Goal: Information Seeking & Learning: Learn about a topic

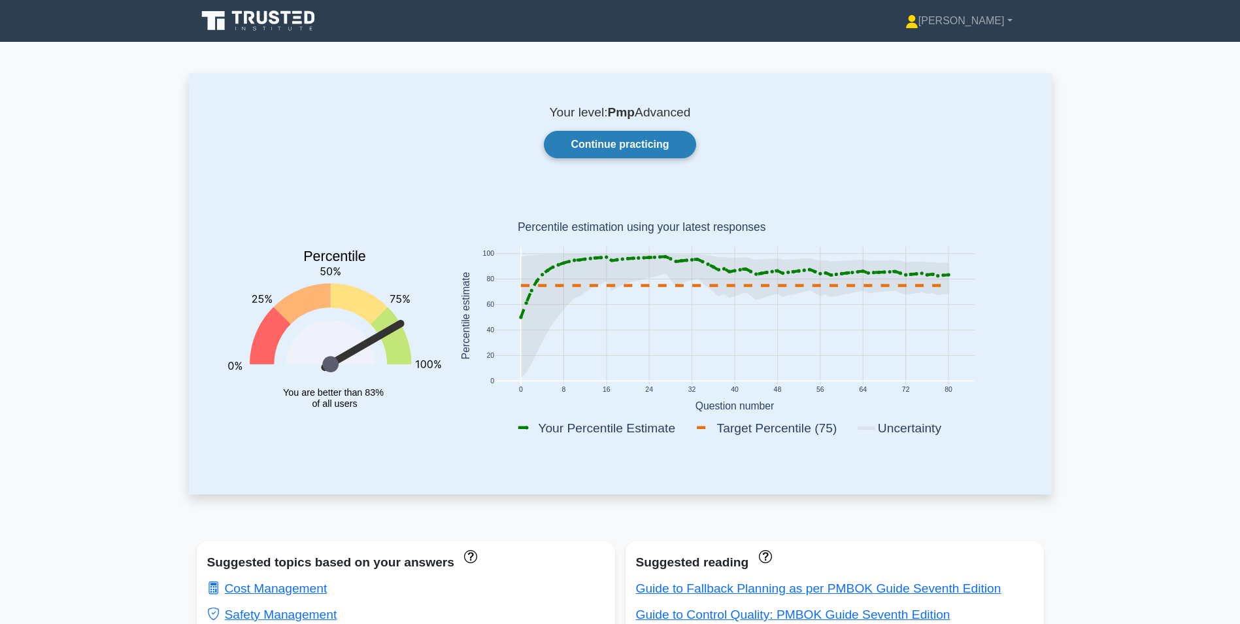
click at [616, 142] on link "Continue practicing" at bounding box center [620, 144] width 152 height 27
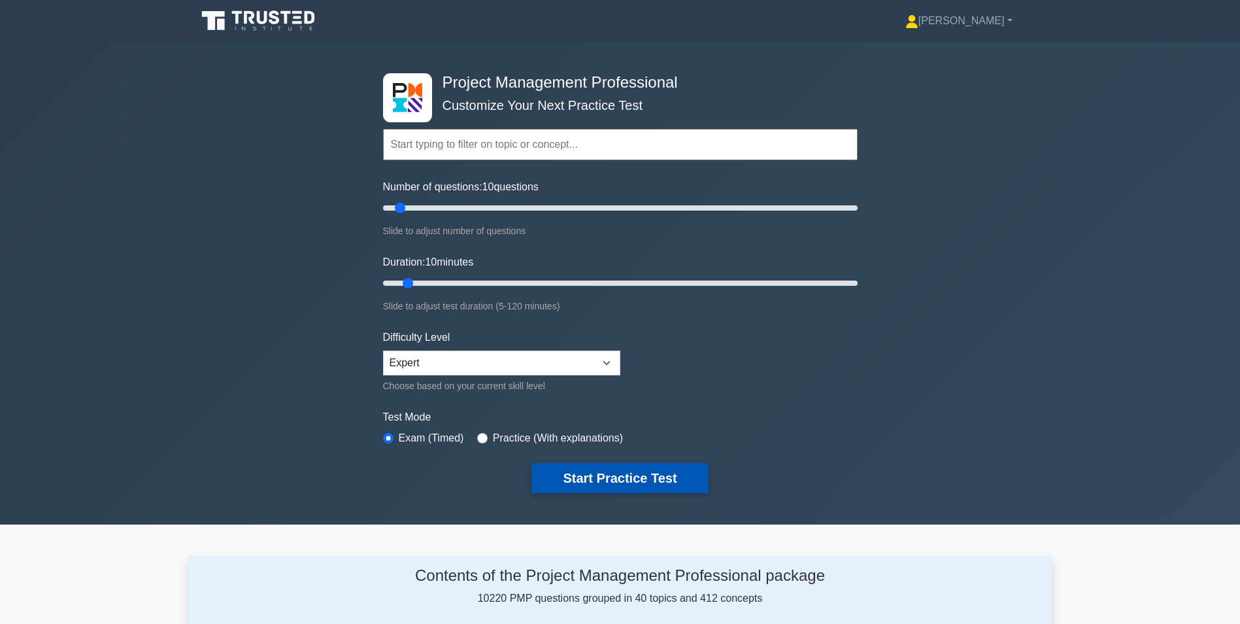
click at [621, 486] on button "Start Practice Test" at bounding box center [619, 478] width 176 height 30
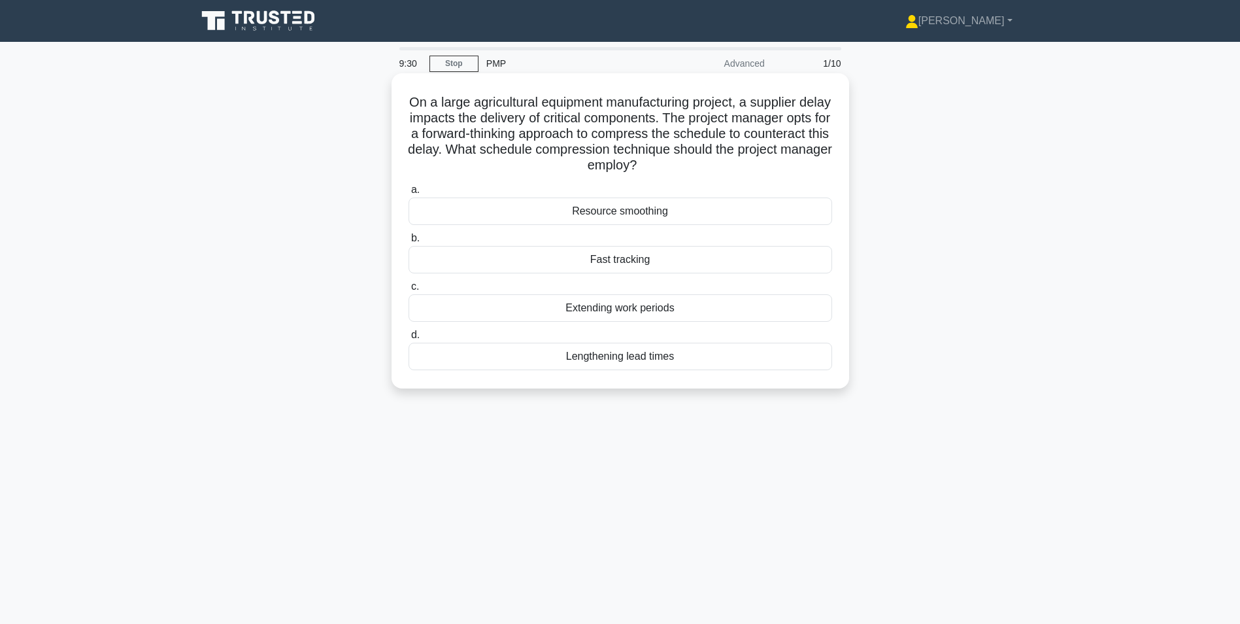
click at [647, 260] on div "Fast tracking" at bounding box center [621, 259] width 424 height 27
click at [409, 243] on input "b. Fast tracking" at bounding box center [409, 238] width 0 height 8
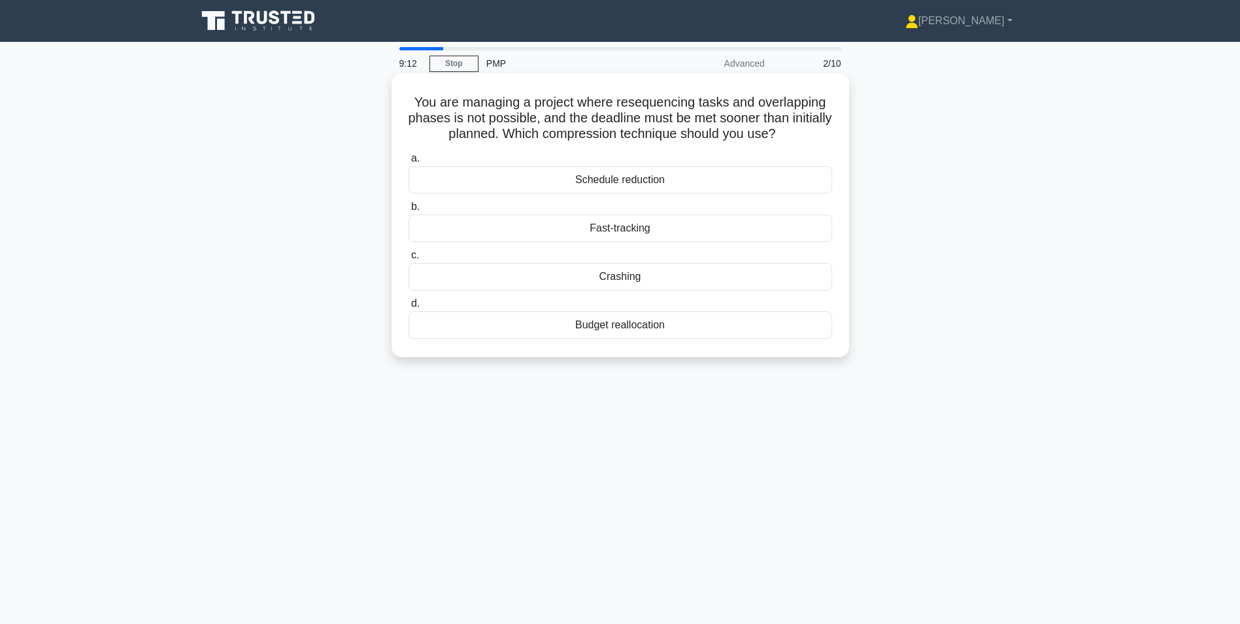
click at [629, 277] on div "Crashing" at bounding box center [621, 276] width 424 height 27
click at [409, 260] on input "c. Crashing" at bounding box center [409, 255] width 0 height 8
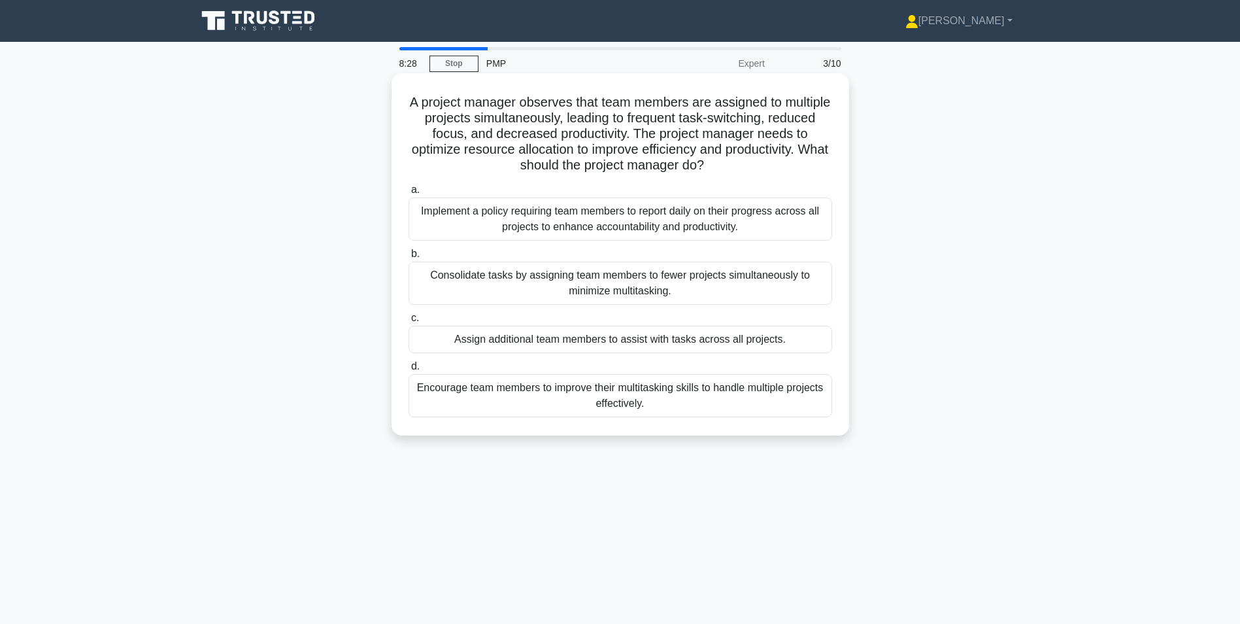
click at [644, 221] on div "Implement a policy requiring team members to report daily on their progress acr…" at bounding box center [621, 218] width 424 height 43
click at [409, 194] on input "a. Implement a policy requiring team members to report daily on their progress …" at bounding box center [409, 190] width 0 height 8
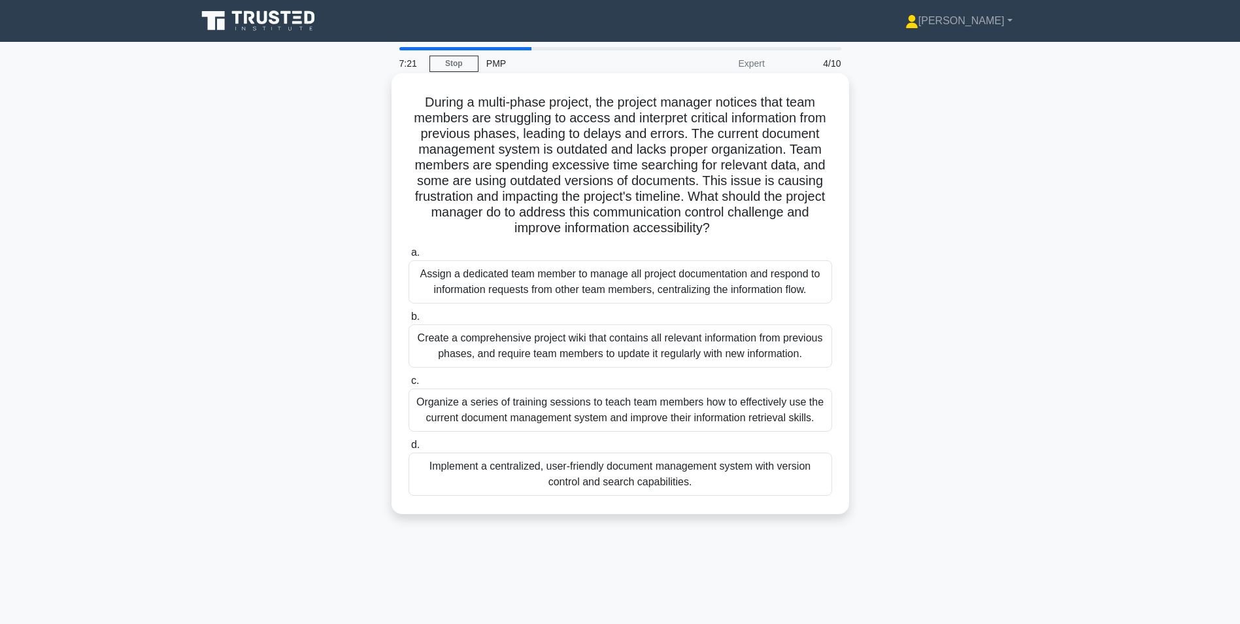
click at [579, 414] on div "Organize a series of training sessions to teach team members how to effectively…" at bounding box center [621, 409] width 424 height 43
click at [409, 385] on input "c. Organize a series of training sessions to teach team members how to effectiv…" at bounding box center [409, 381] width 0 height 8
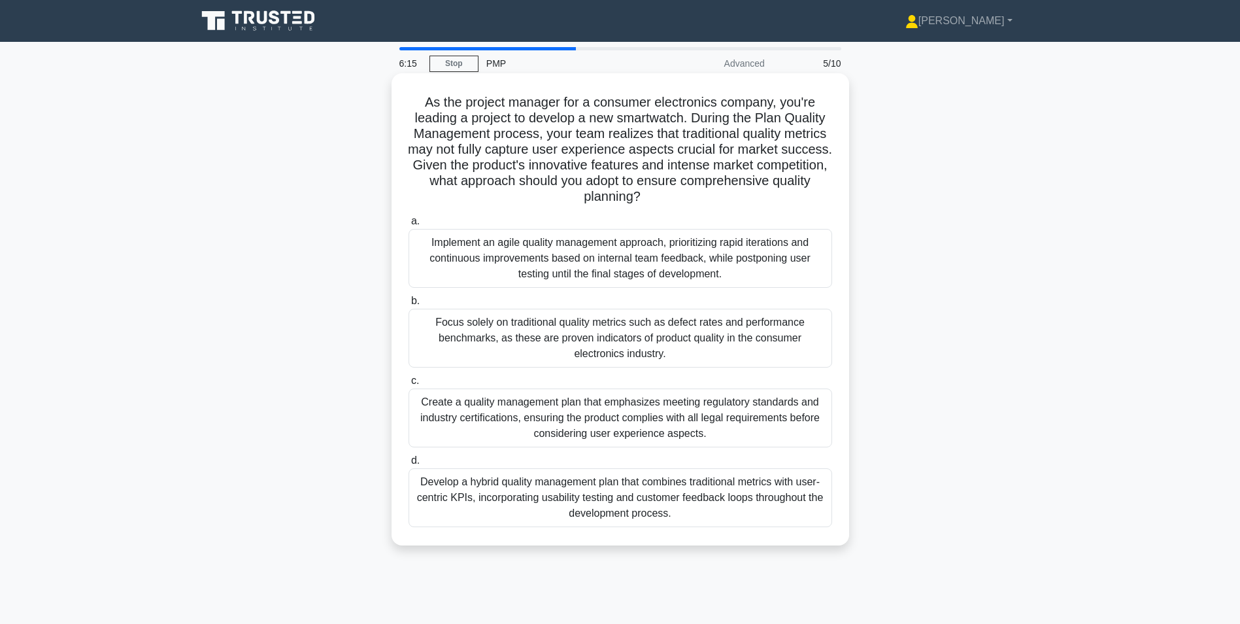
click at [605, 495] on div "Develop a hybrid quality management plan that combines traditional metrics with…" at bounding box center [621, 497] width 424 height 59
click at [409, 465] on input "d. Develop a hybrid quality management plan that combines traditional metrics w…" at bounding box center [409, 460] width 0 height 8
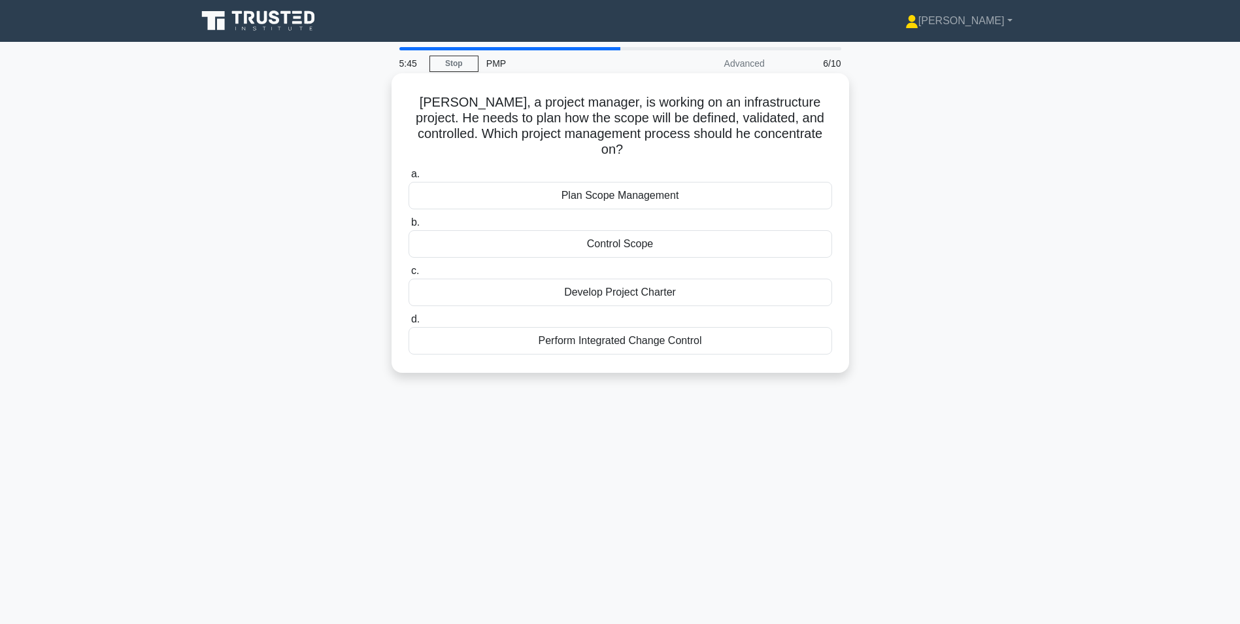
click at [657, 182] on div "Plan Scope Management" at bounding box center [621, 195] width 424 height 27
click at [409, 178] on input "a. Plan Scope Management" at bounding box center [409, 174] width 0 height 8
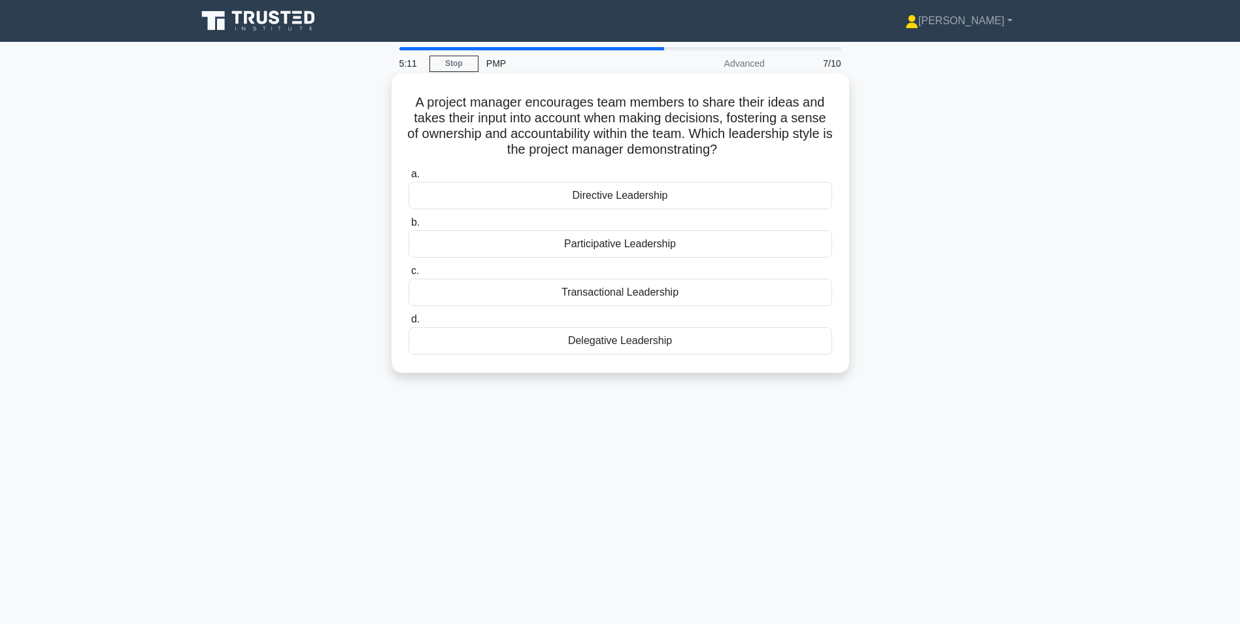
click at [630, 244] on div "Participative Leadership" at bounding box center [621, 243] width 424 height 27
click at [409, 227] on input "b. Participative Leadership" at bounding box center [409, 222] width 0 height 8
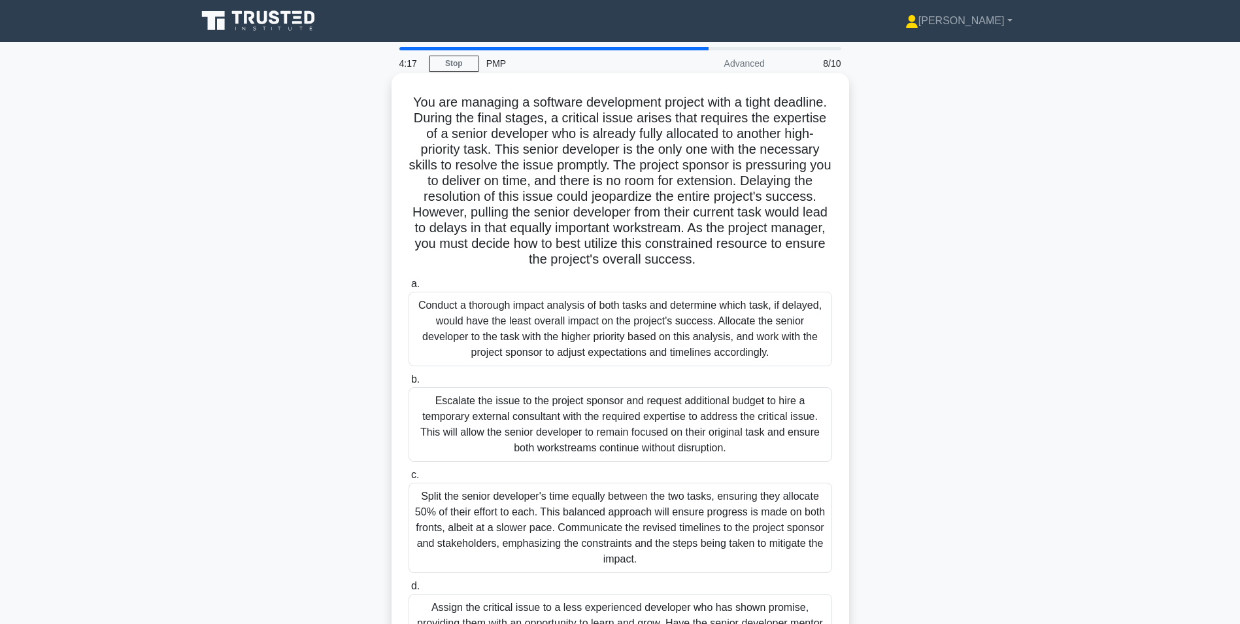
scroll to position [103, 0]
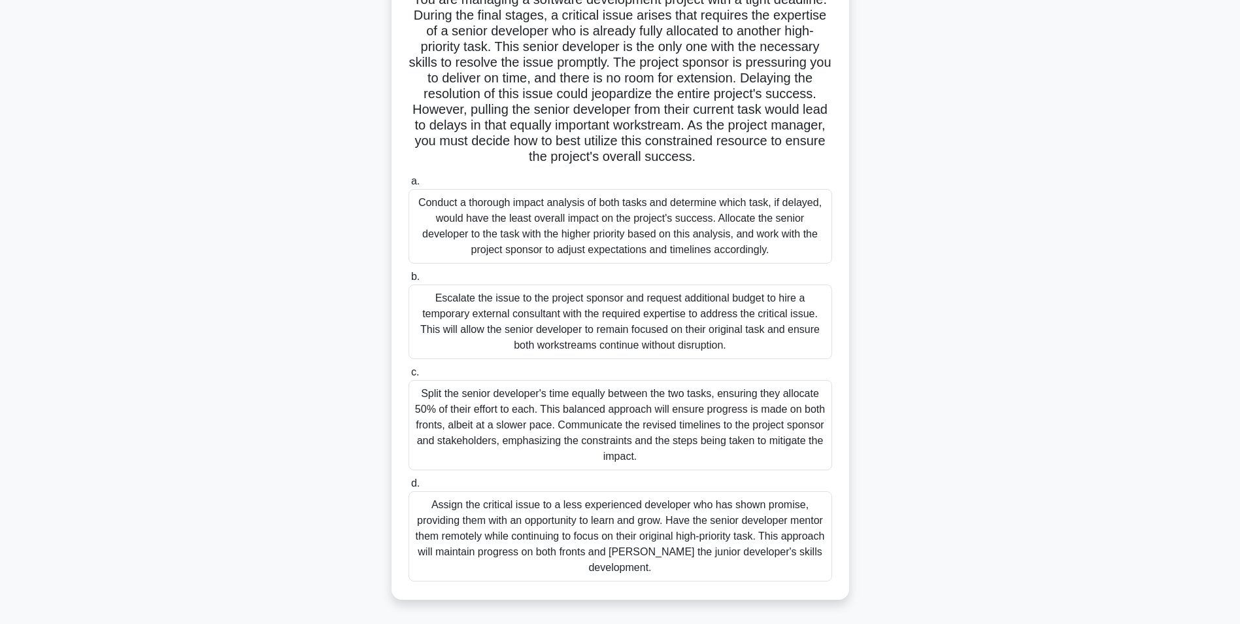
click at [520, 224] on div "Conduct a thorough impact analysis of both tasks and determine which task, if d…" at bounding box center [621, 226] width 424 height 75
click at [409, 186] on input "a. Conduct a thorough impact analysis of both tasks and determine which task, i…" at bounding box center [409, 181] width 0 height 8
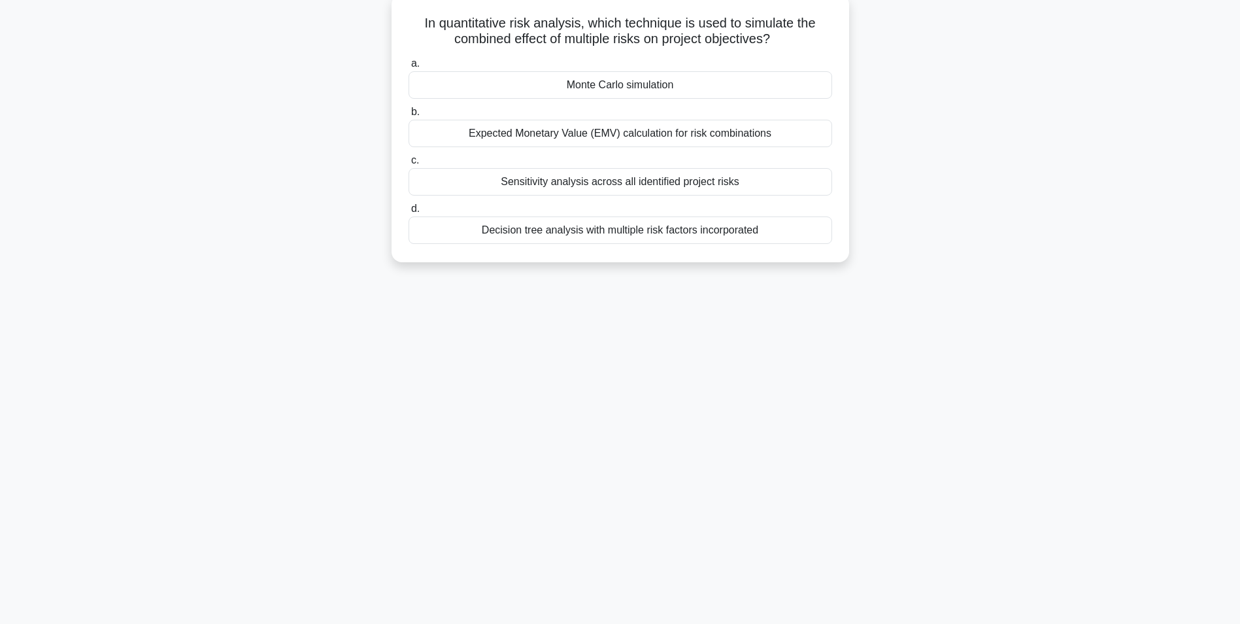
scroll to position [0, 0]
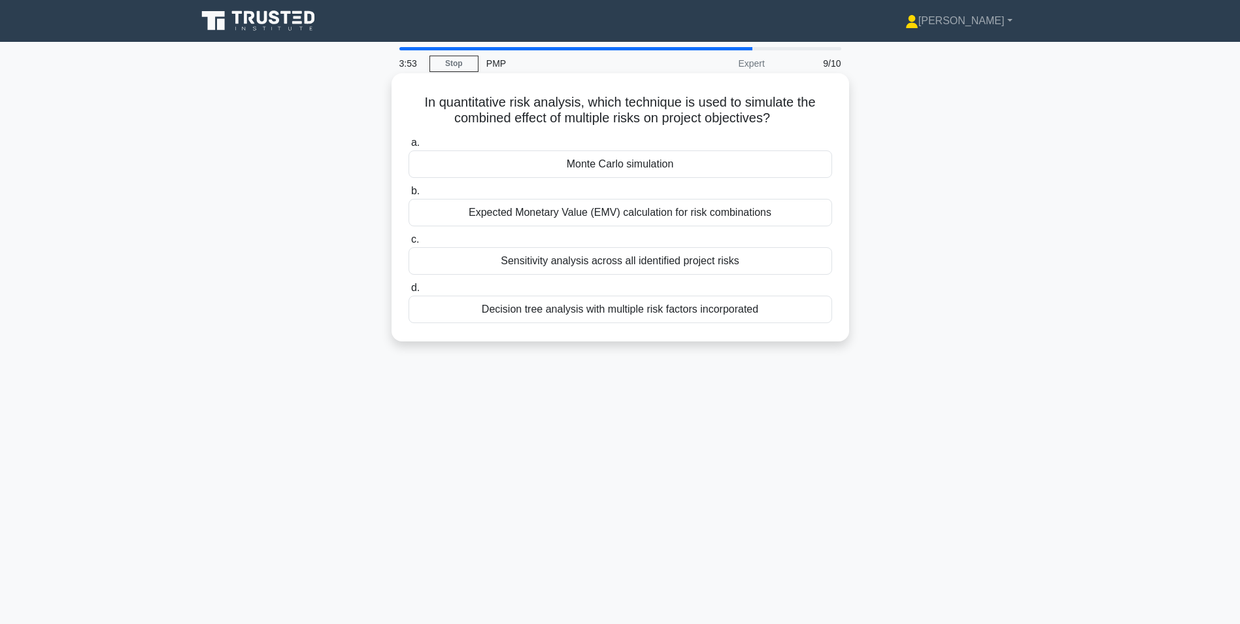
click at [650, 166] on div "Monte Carlo simulation" at bounding box center [621, 163] width 424 height 27
click at [409, 147] on input "a. Monte Carlo simulation" at bounding box center [409, 143] width 0 height 8
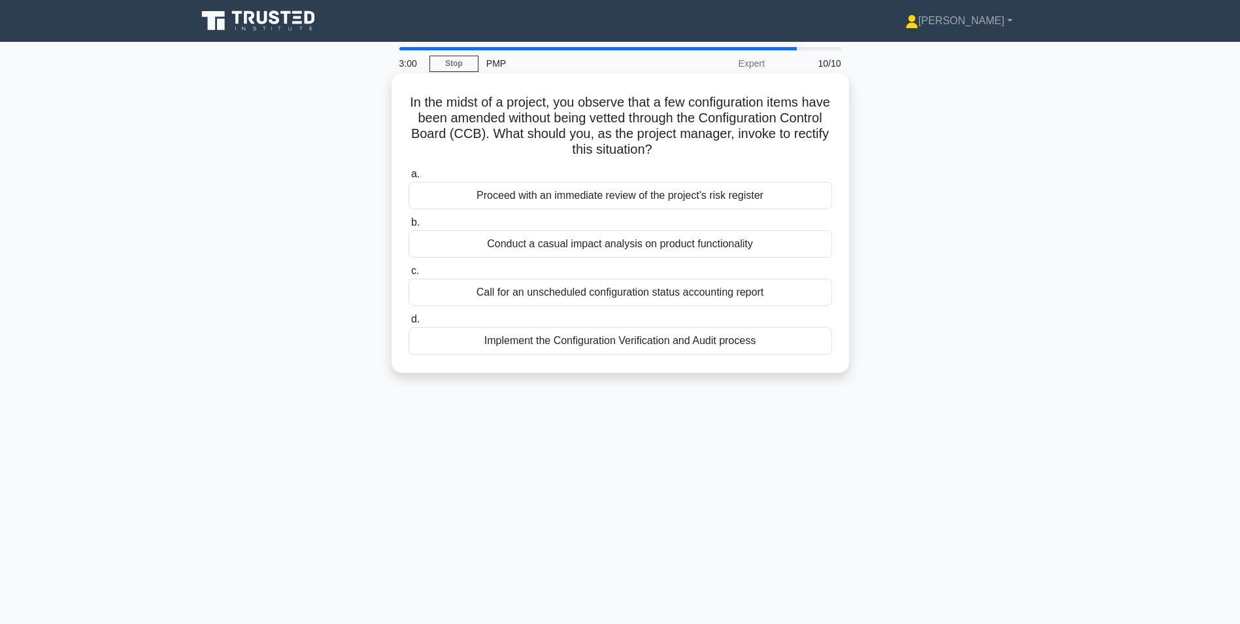
click at [649, 346] on div "Implement the Configuration Verification and Audit process" at bounding box center [621, 340] width 424 height 27
click at [409, 324] on input "d. Implement the Configuration Verification and Audit process" at bounding box center [409, 319] width 0 height 8
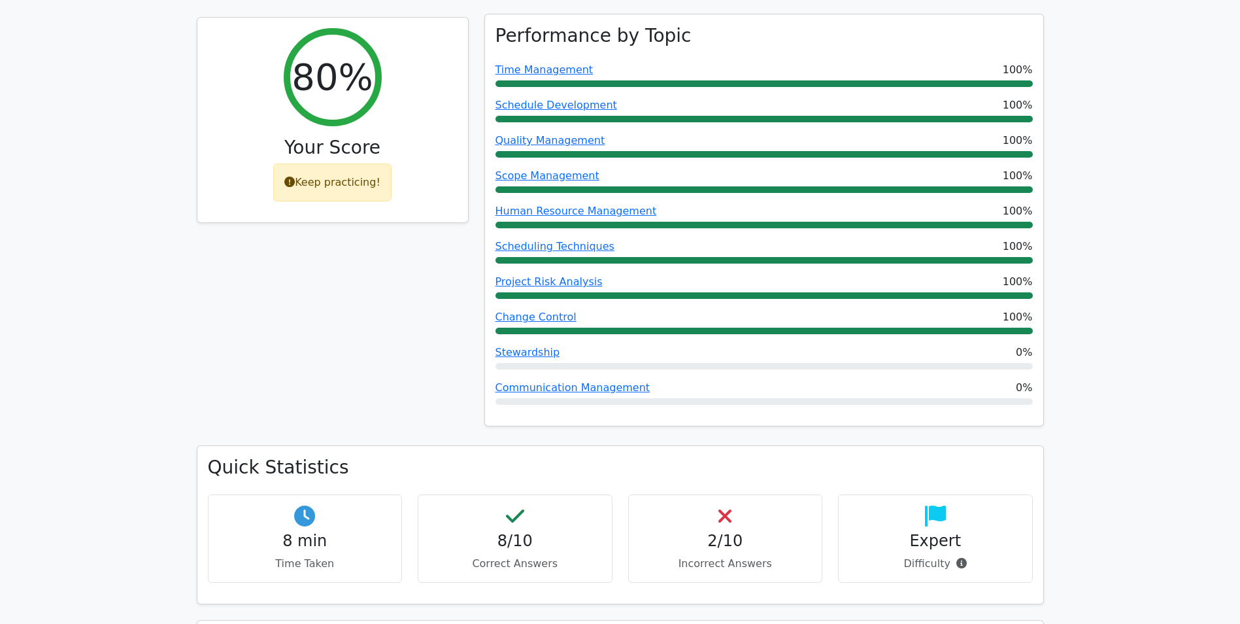
scroll to position [131, 0]
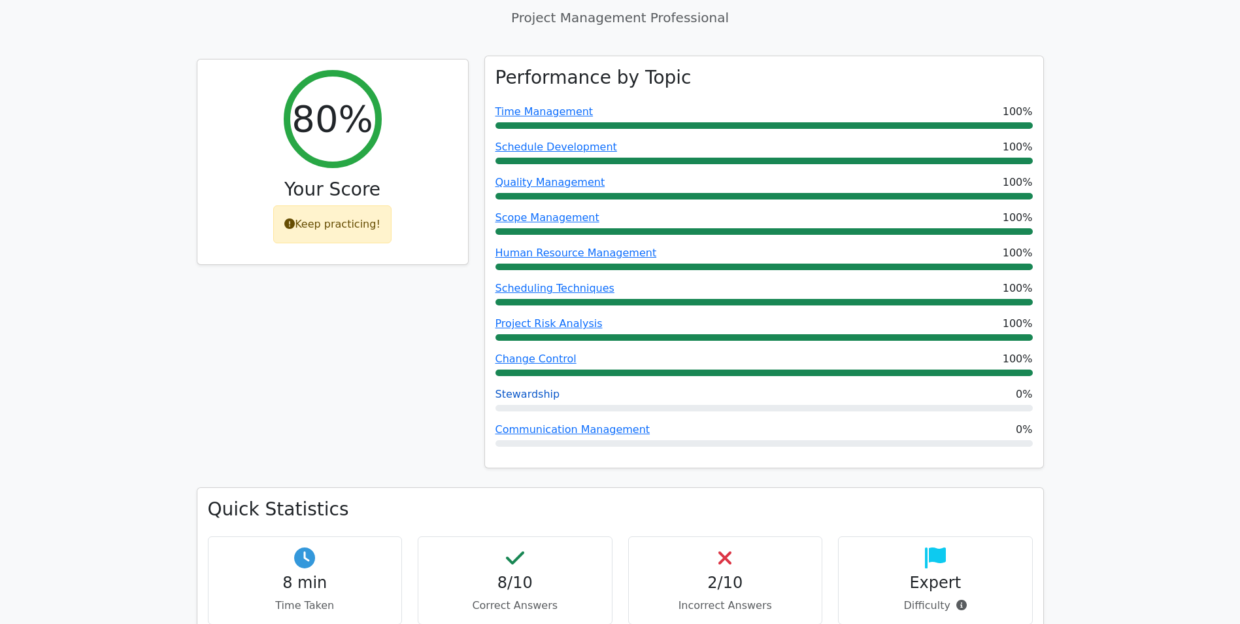
click at [521, 392] on link "Stewardship" at bounding box center [528, 394] width 65 height 12
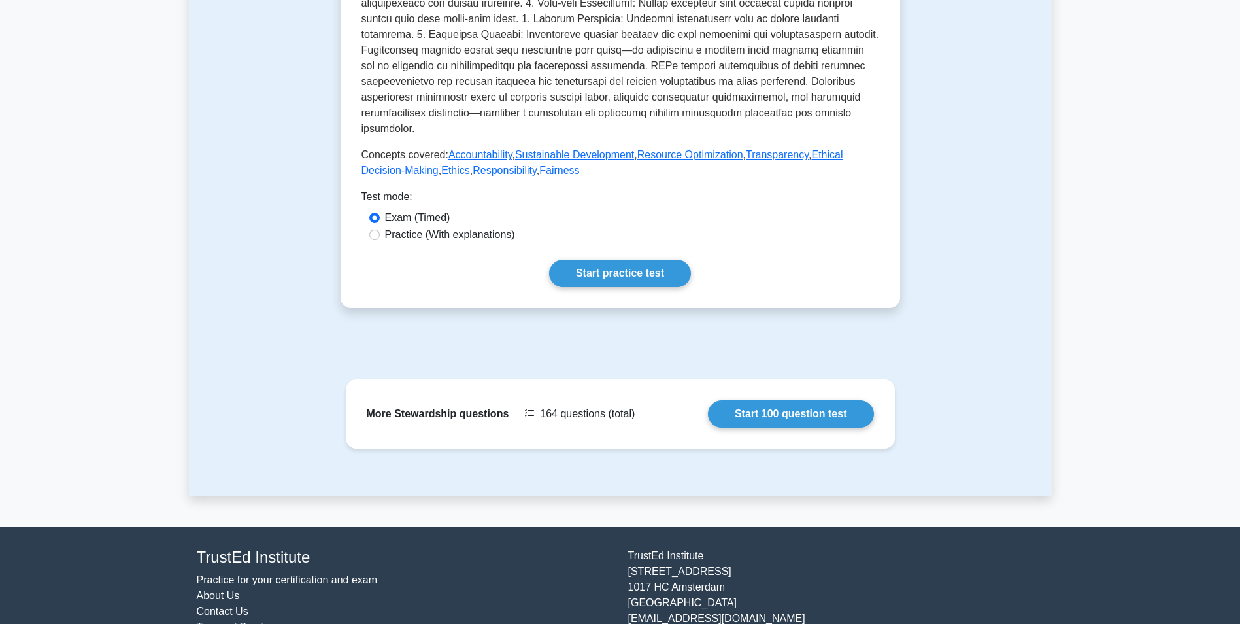
scroll to position [520, 0]
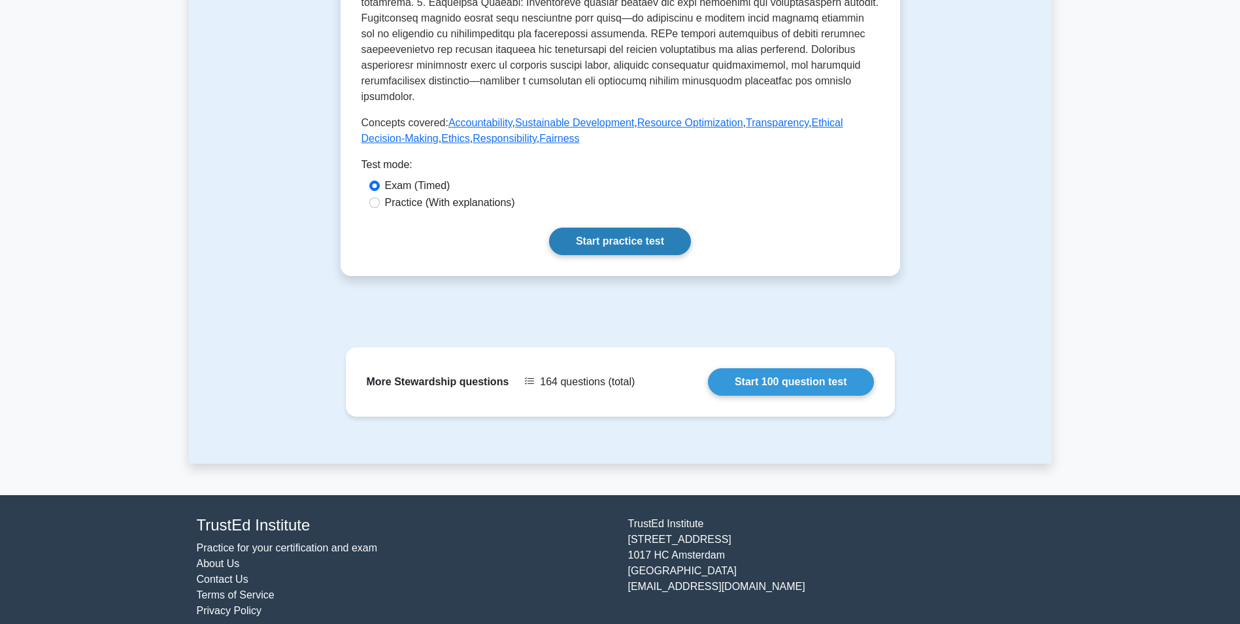
click at [606, 227] on link "Start practice test" at bounding box center [620, 240] width 142 height 27
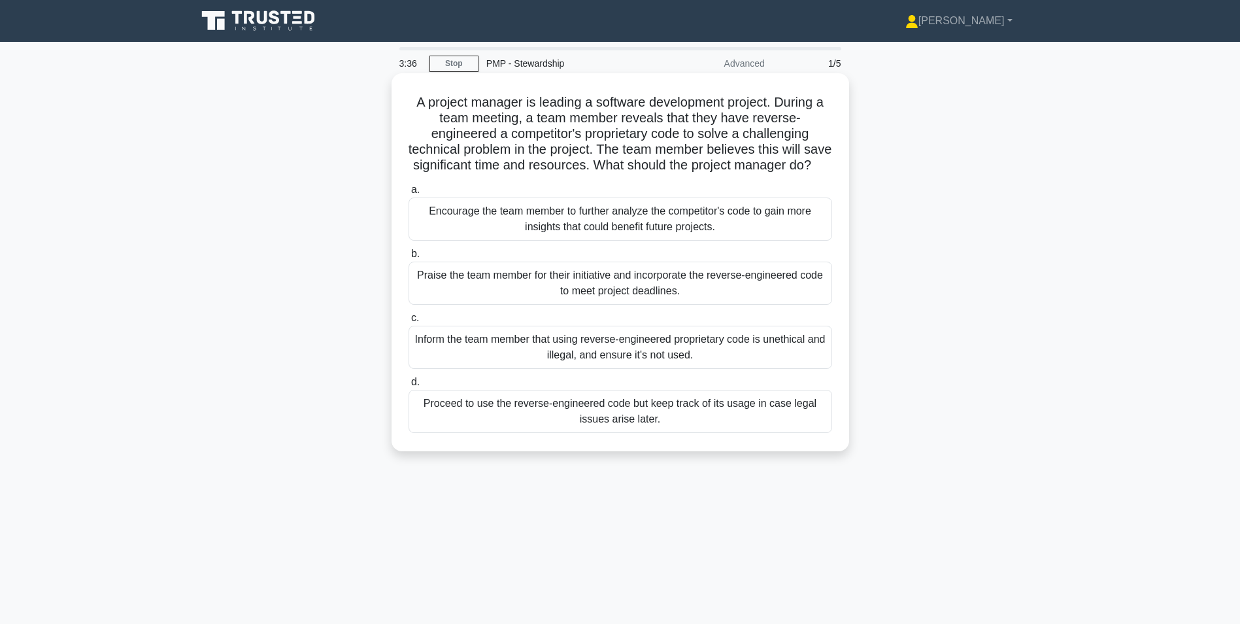
click at [613, 368] on div "Inform the team member that using reverse-engineered proprietary code is unethi…" at bounding box center [621, 347] width 424 height 43
click at [409, 322] on input "c. Inform the team member that using reverse-engineered proprietary code is une…" at bounding box center [409, 318] width 0 height 8
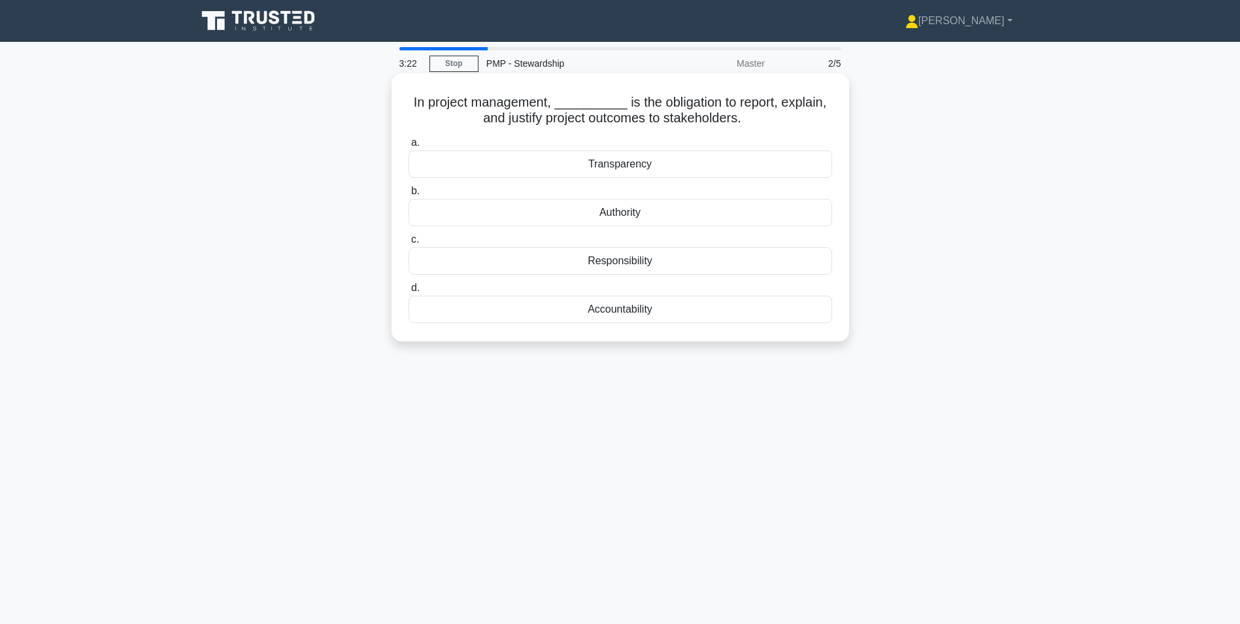
click at [607, 313] on div "Accountability" at bounding box center [621, 308] width 424 height 27
click at [409, 292] on input "d. Accountability" at bounding box center [409, 288] width 0 height 8
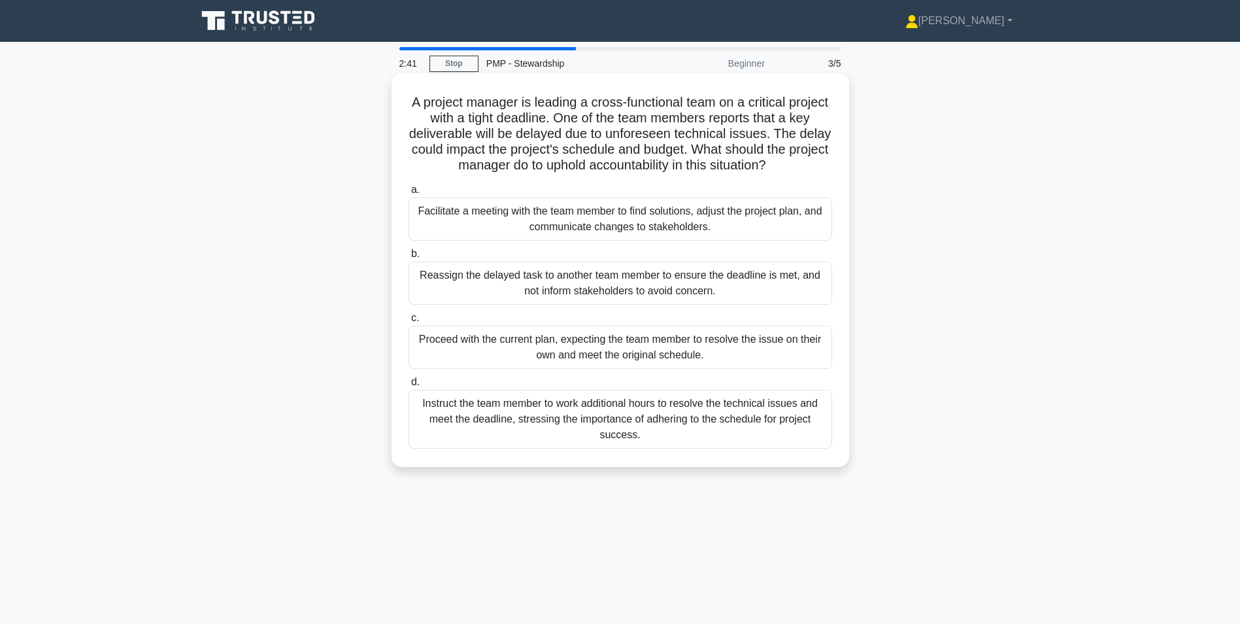
click at [554, 220] on div "Facilitate a meeting with the team member to find solutions, adjust the project…" at bounding box center [621, 218] width 424 height 43
click at [409, 194] on input "a. Facilitate a meeting with the team member to find solutions, adjust the proj…" at bounding box center [409, 190] width 0 height 8
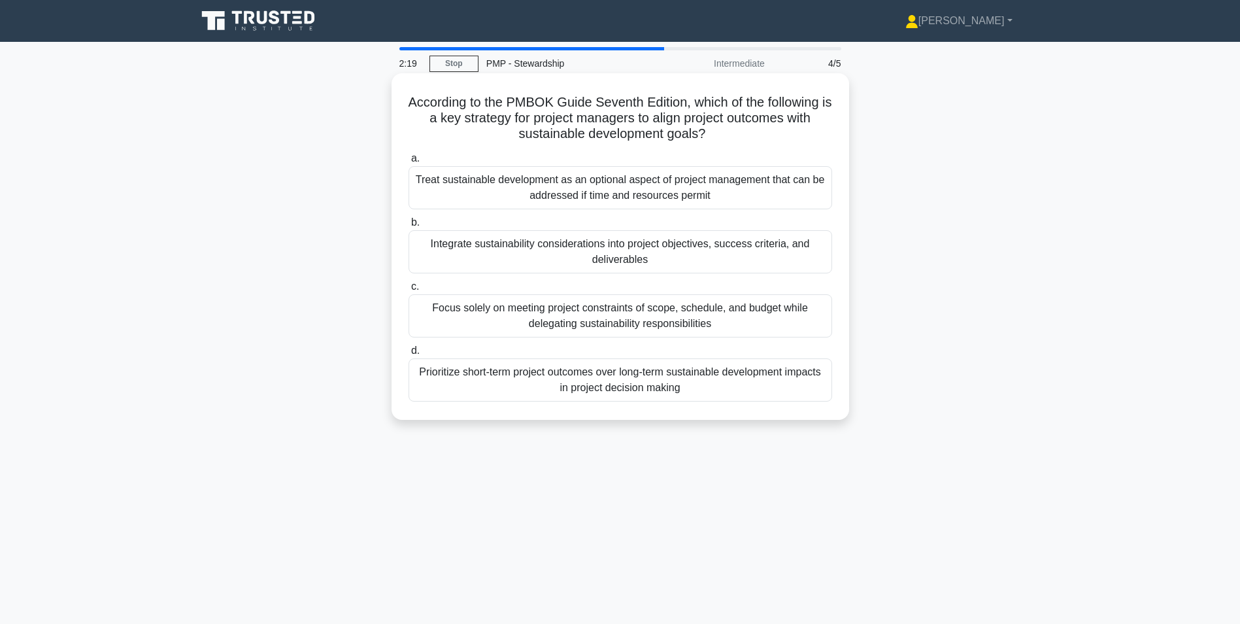
click at [673, 380] on div "Prioritize short-term project outcomes over long-term sustainable development i…" at bounding box center [621, 379] width 424 height 43
click at [409, 355] on input "d. Prioritize short-term project outcomes over long-term sustainable developmen…" at bounding box center [409, 350] width 0 height 8
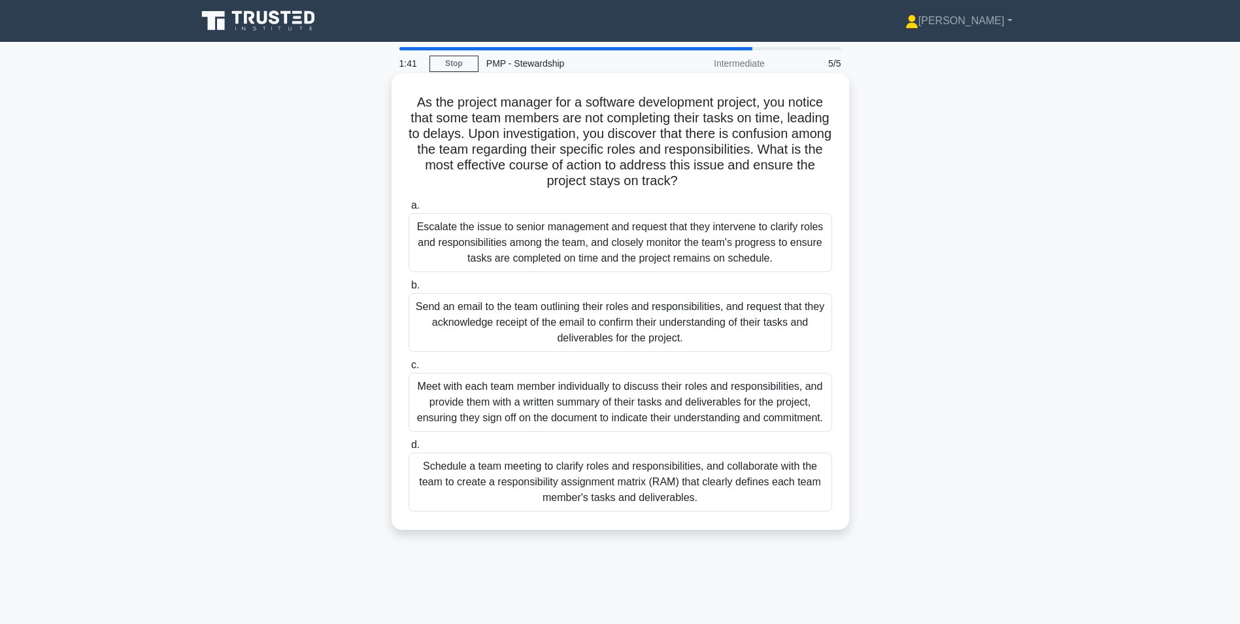
click at [682, 490] on div "Schedule a team meeting to clarify roles and responsibilities, and collaborate …" at bounding box center [621, 481] width 424 height 59
click at [409, 449] on input "d. Schedule a team meeting to clarify roles and responsibilities, and collabora…" at bounding box center [409, 445] width 0 height 8
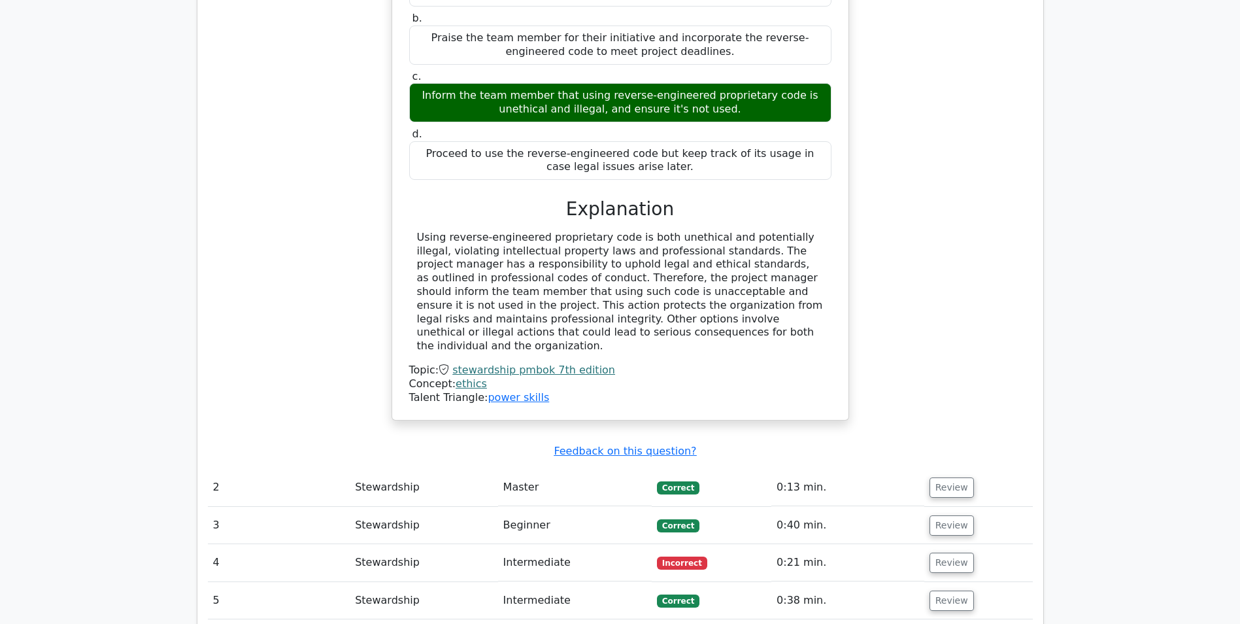
scroll to position [915, 0]
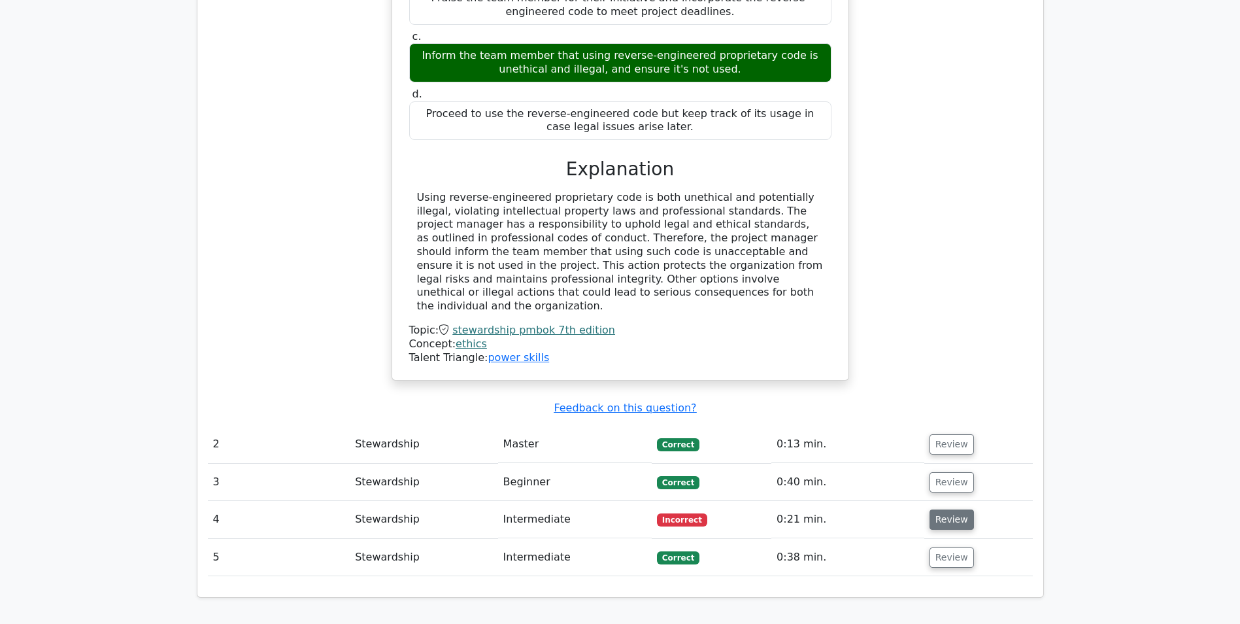
click at [958, 509] on button "Review" at bounding box center [952, 519] width 44 height 20
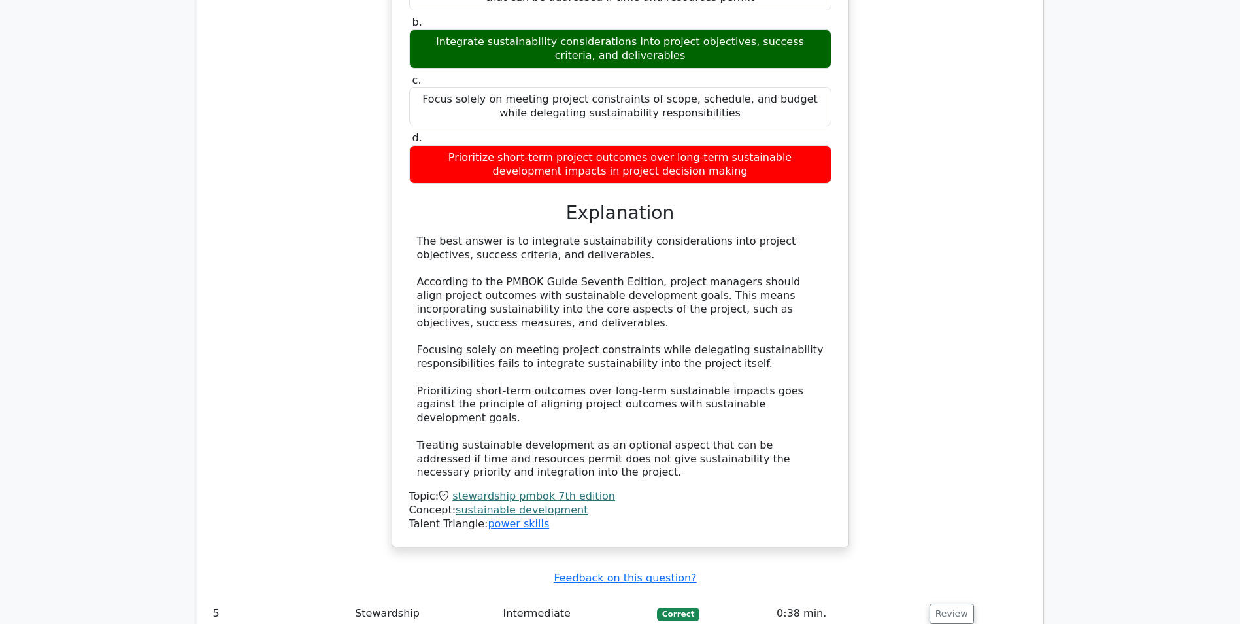
scroll to position [1830, 0]
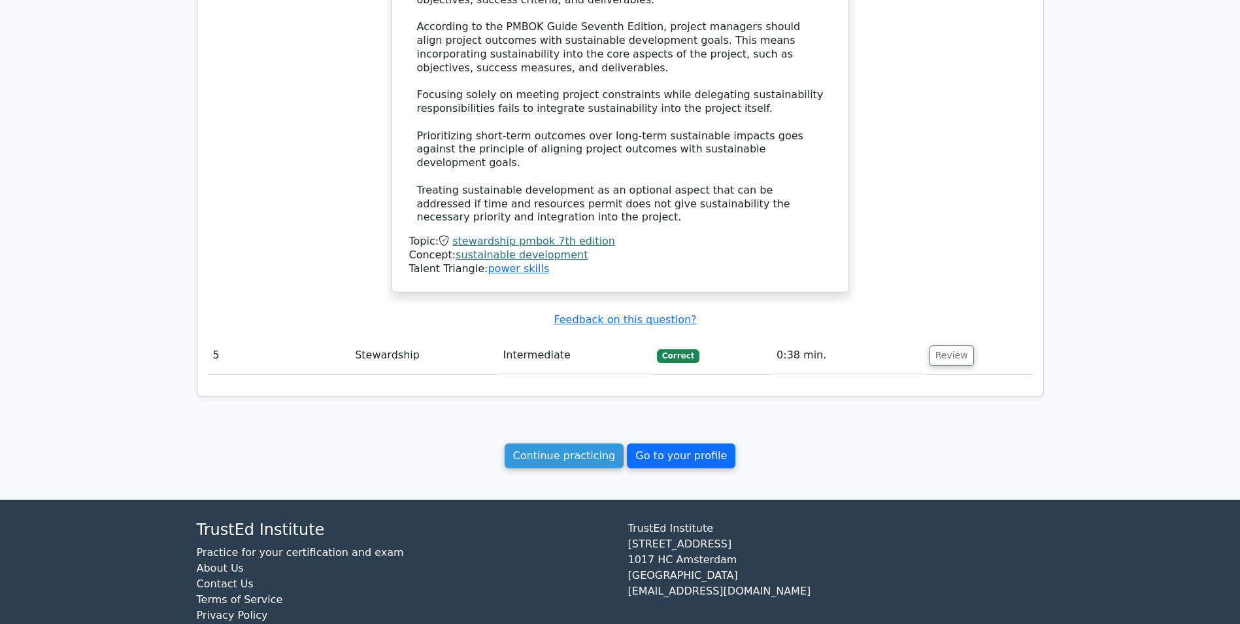
click at [656, 443] on link "Go to your profile" at bounding box center [681, 455] width 109 height 25
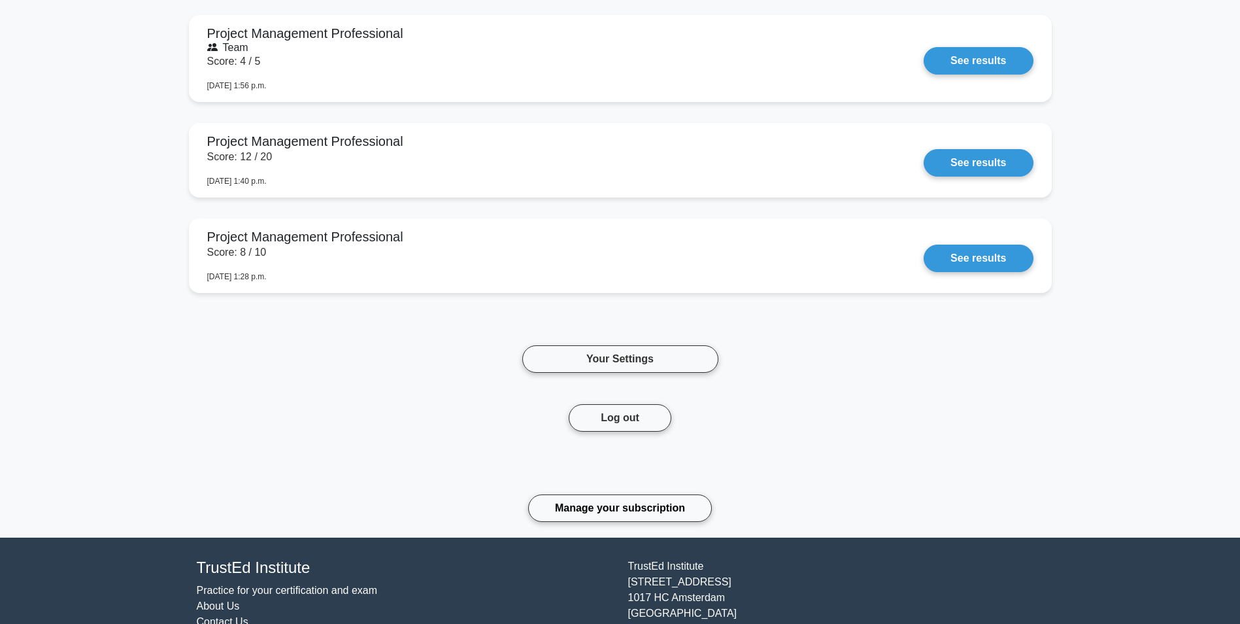
scroll to position [1438, 0]
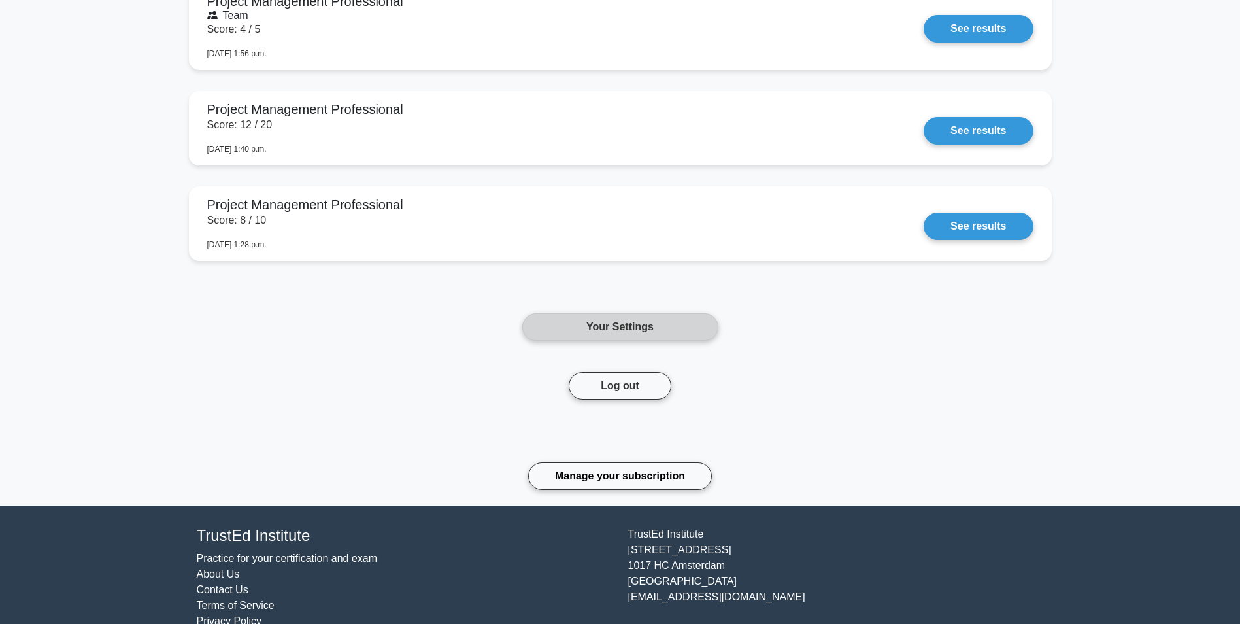
click at [630, 331] on link "Your Settings" at bounding box center [620, 326] width 196 height 27
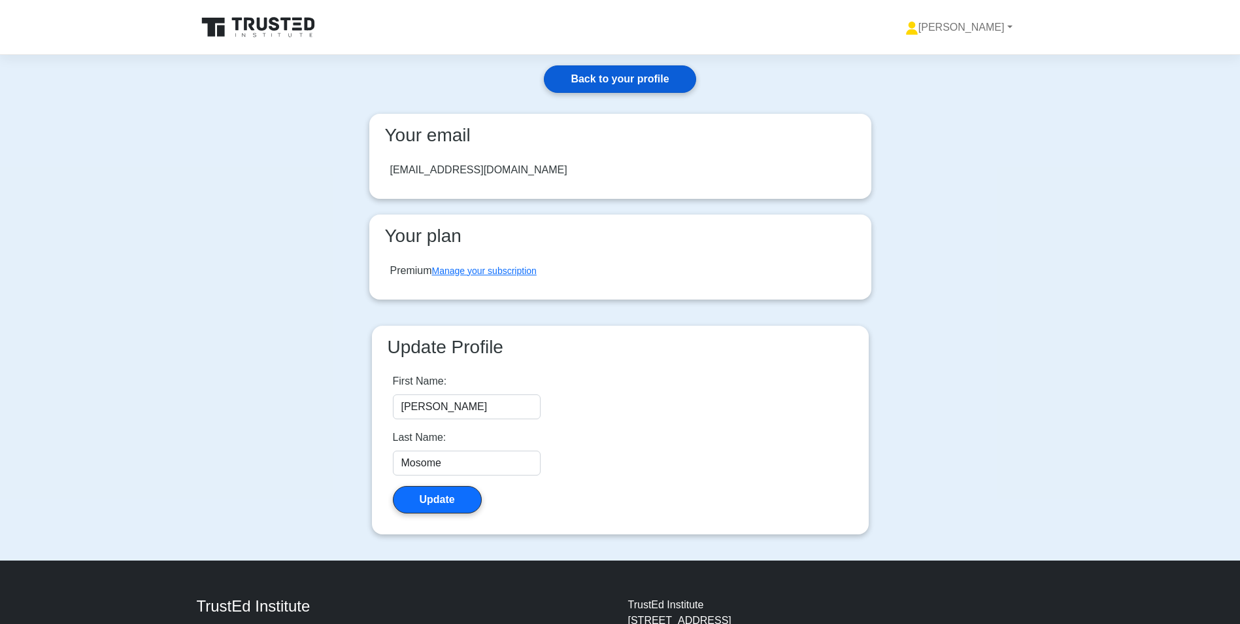
click at [633, 84] on link "Back to your profile" at bounding box center [620, 78] width 152 height 27
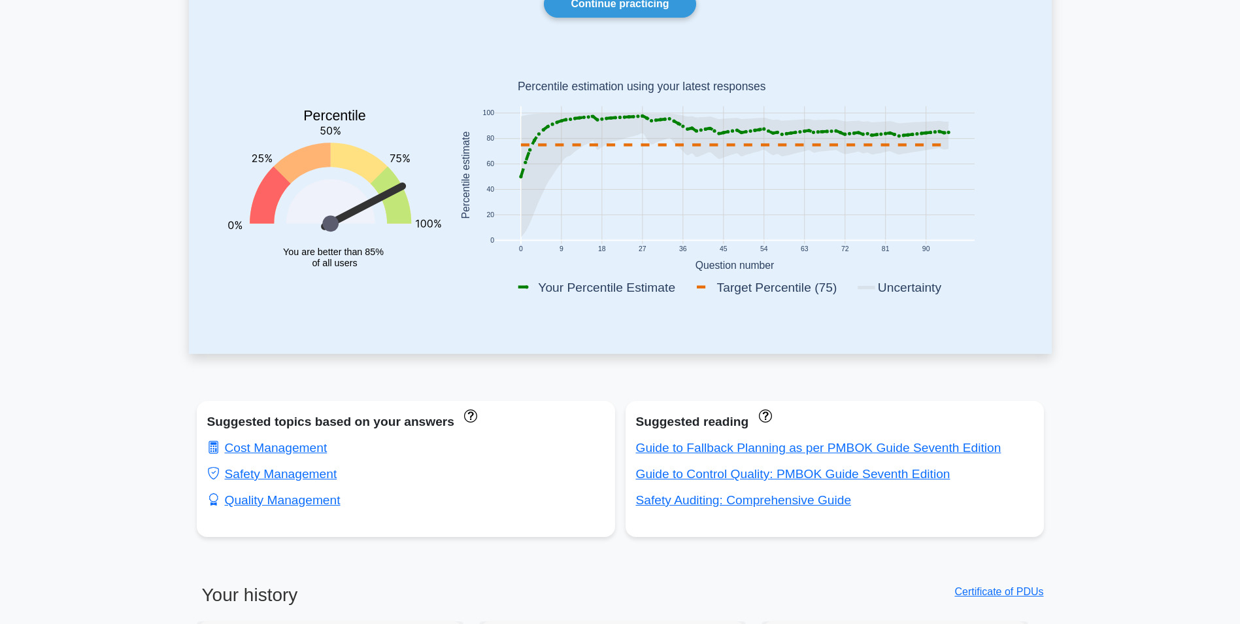
scroll to position [261, 0]
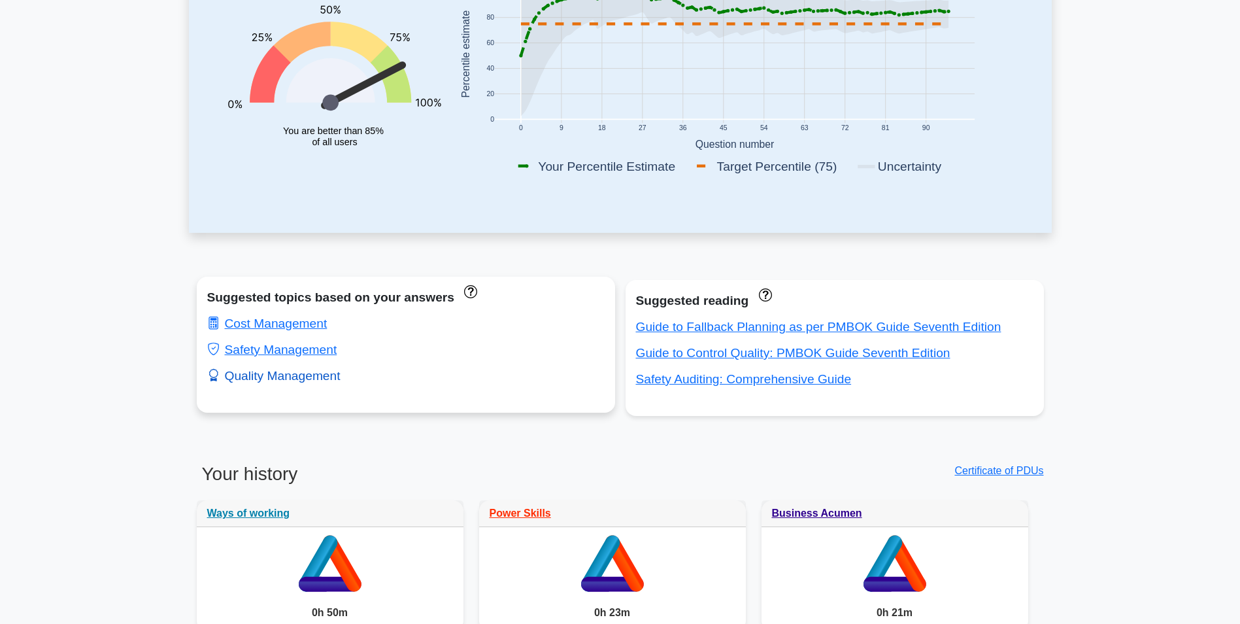
click at [287, 376] on link "Quality Management" at bounding box center [273, 376] width 133 height 14
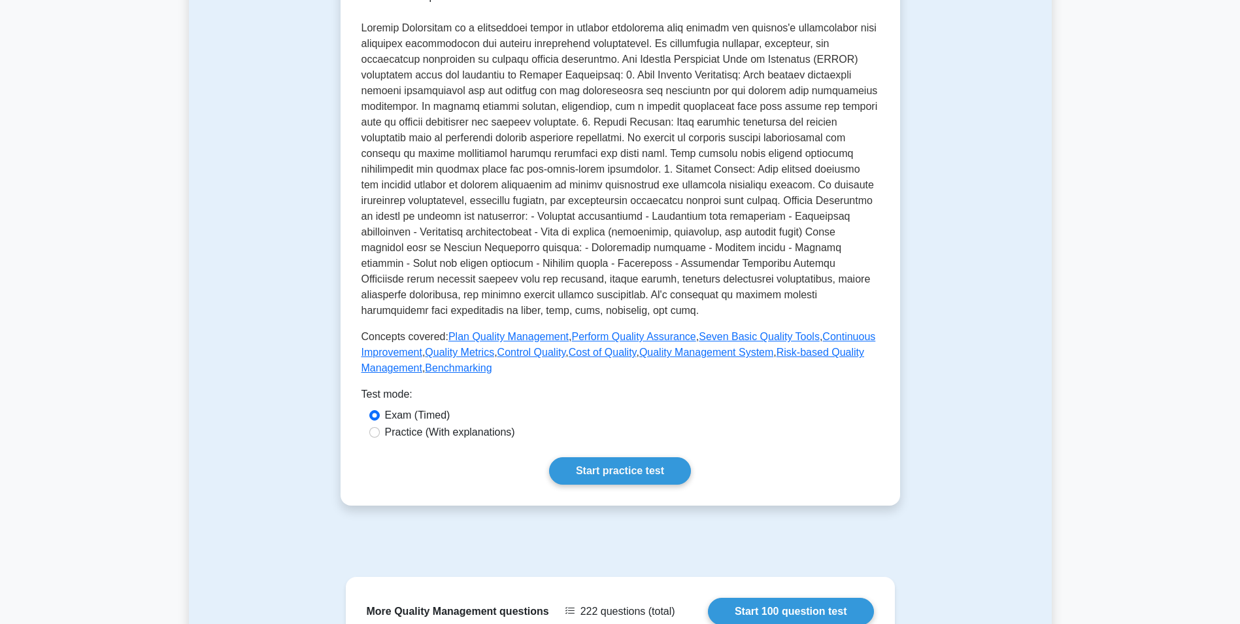
scroll to position [261, 0]
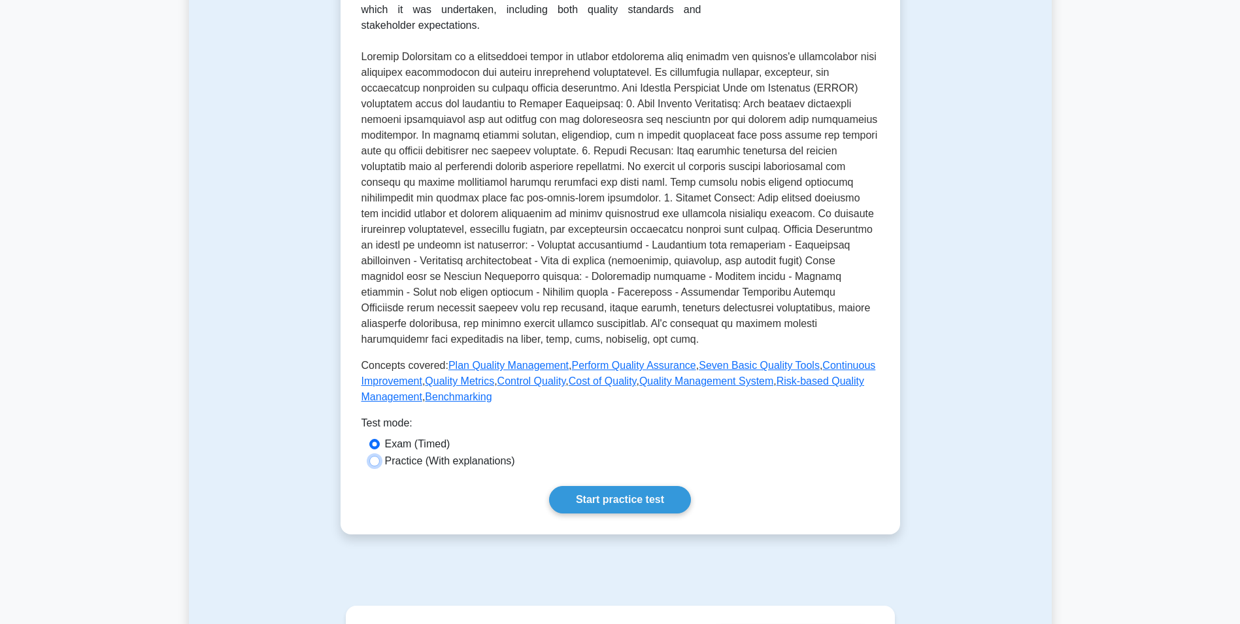
click at [373, 460] on input "Practice (With explanations)" at bounding box center [374, 461] width 10 height 10
radio input "true"
click at [611, 501] on link "Start practice test" at bounding box center [620, 499] width 142 height 27
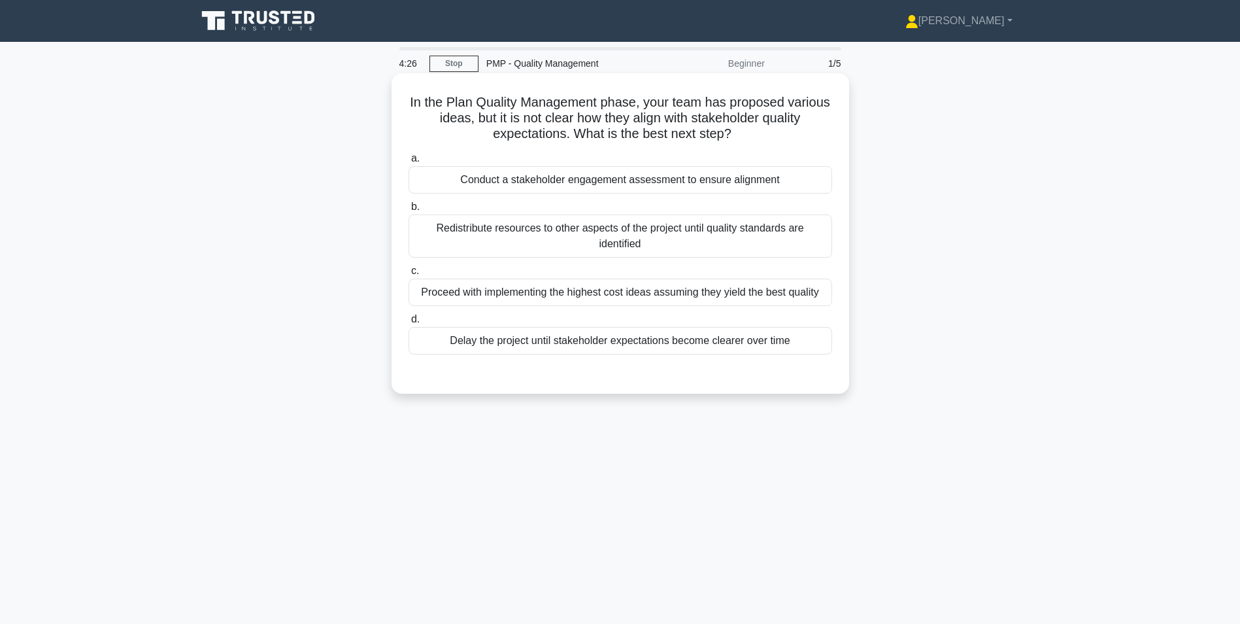
click at [513, 183] on div "Conduct a stakeholder engagement assessment to ensure alignment" at bounding box center [621, 179] width 424 height 27
click at [409, 163] on input "a. Conduct a stakeholder engagement assessment to ensure alignment" at bounding box center [409, 158] width 0 height 8
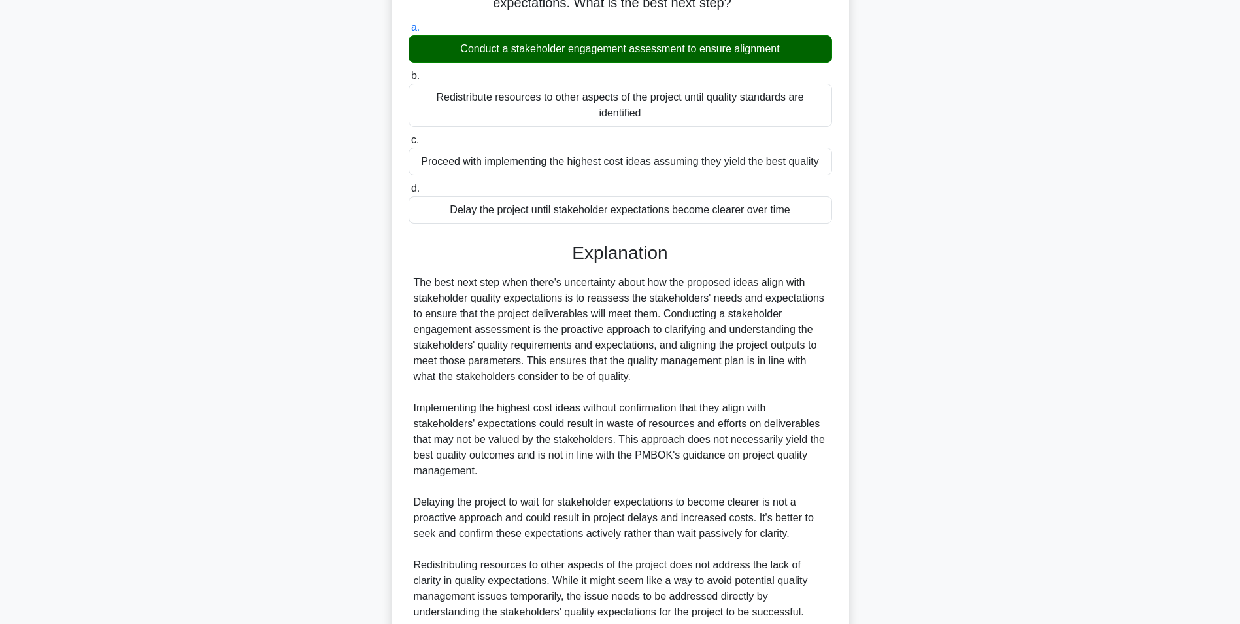
scroll to position [246, 0]
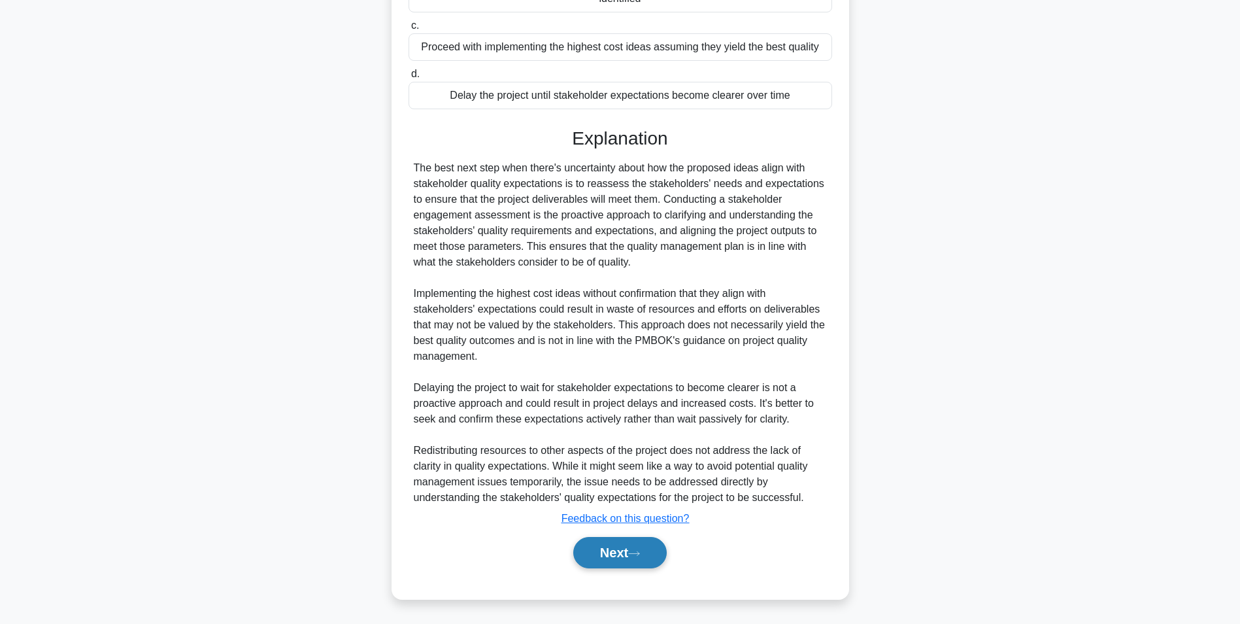
click at [609, 544] on button "Next" at bounding box center [619, 552] width 93 height 31
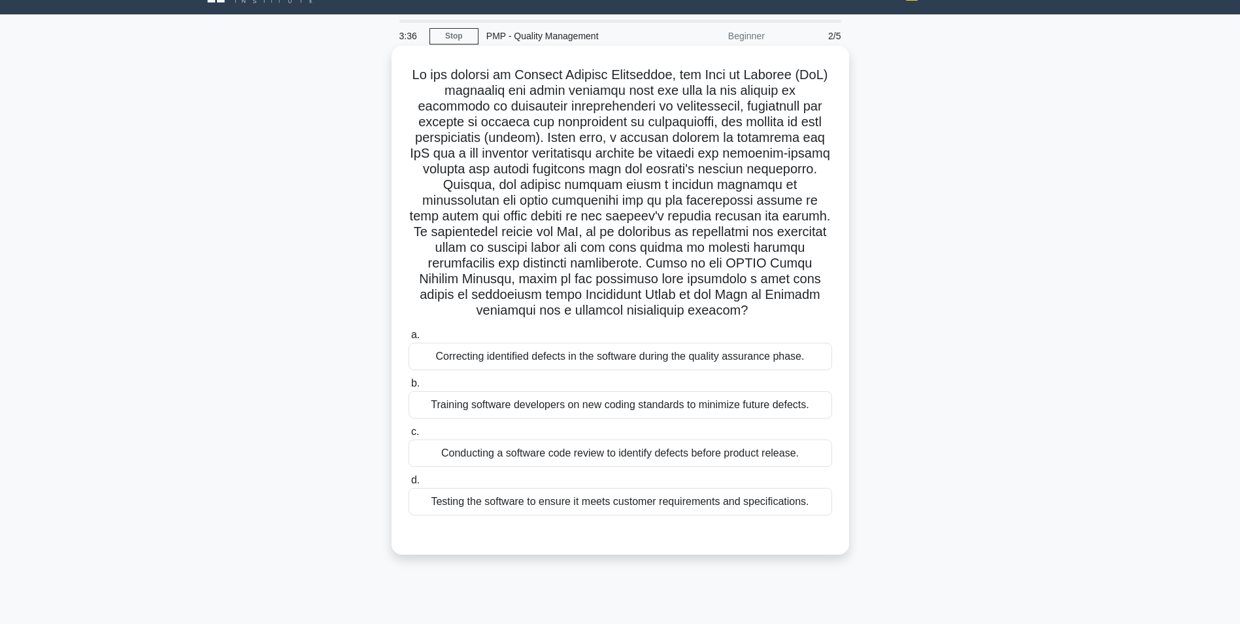
scroll to position [0, 0]
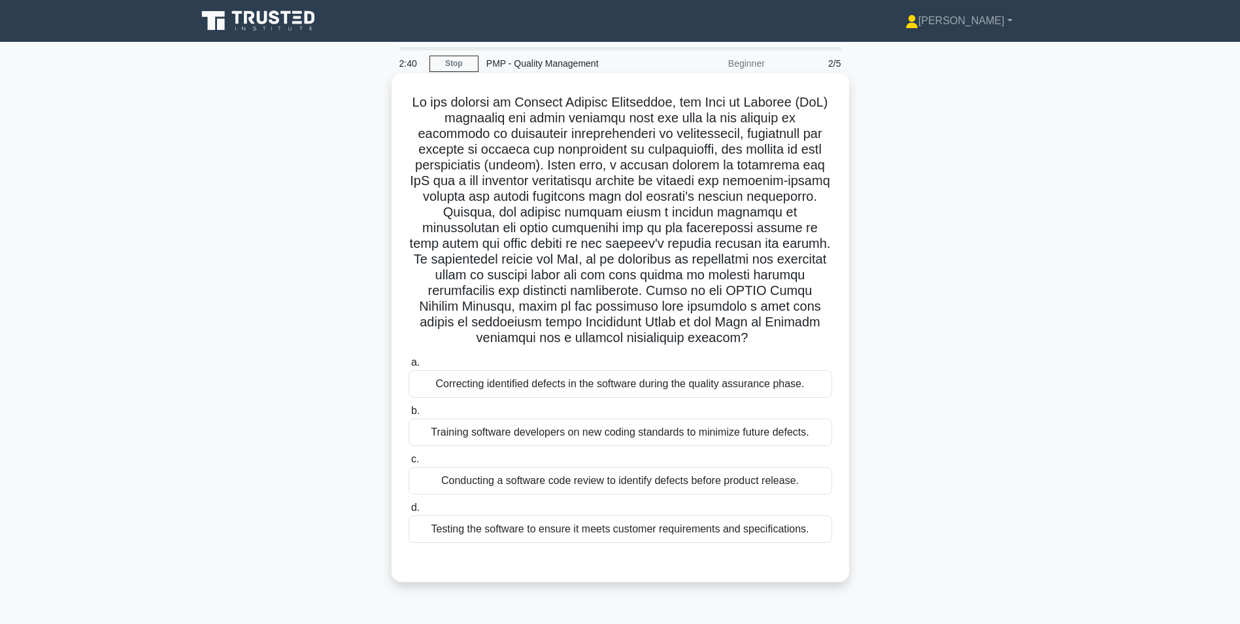
click at [574, 533] on div "Testing the software to ensure it meets customer requirements and specification…" at bounding box center [621, 528] width 424 height 27
click at [409, 512] on input "d. Testing the software to ensure it meets customer requirements and specificat…" at bounding box center [409, 507] width 0 height 8
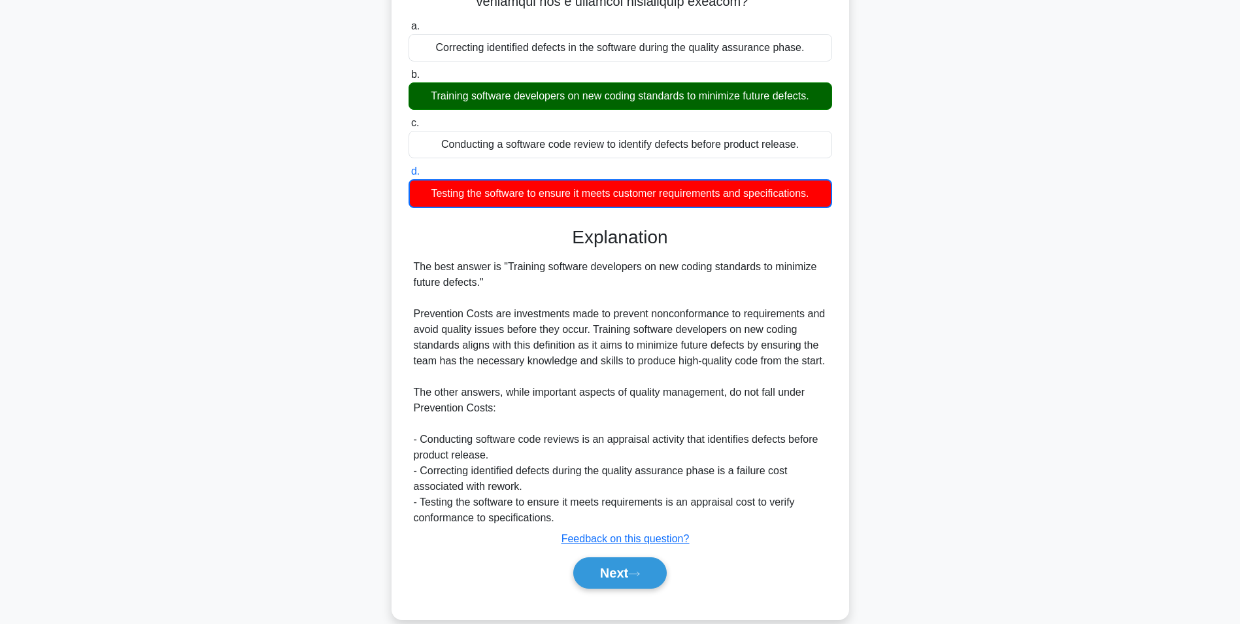
scroll to position [357, 0]
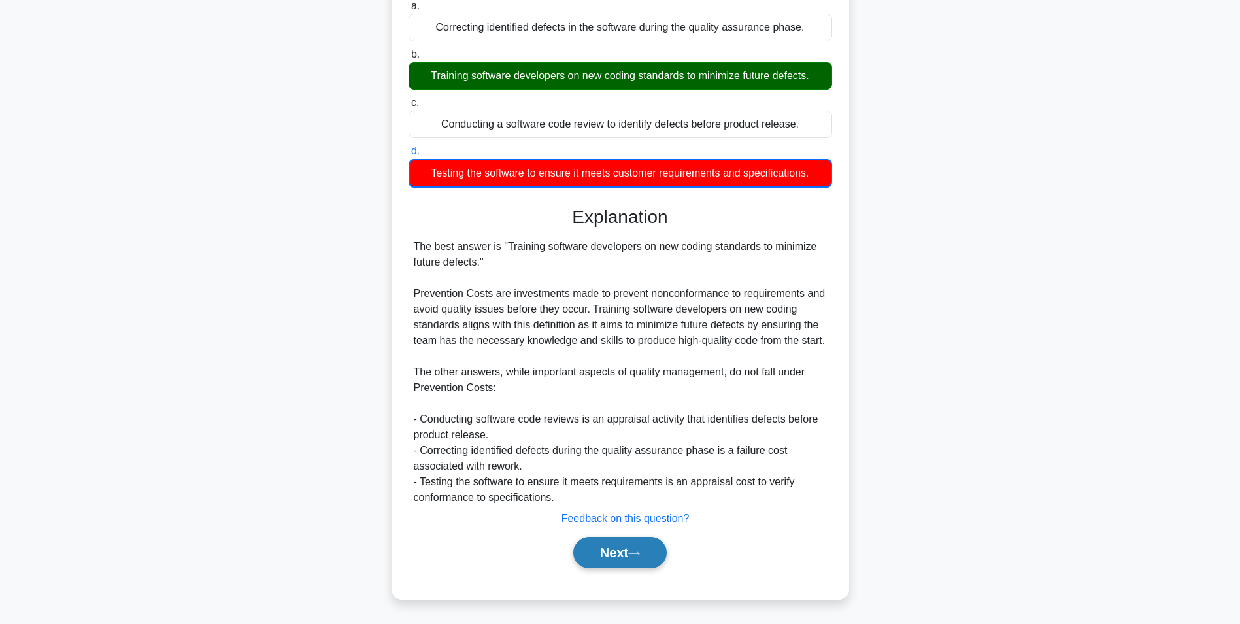
click at [609, 547] on button "Next" at bounding box center [619, 552] width 93 height 31
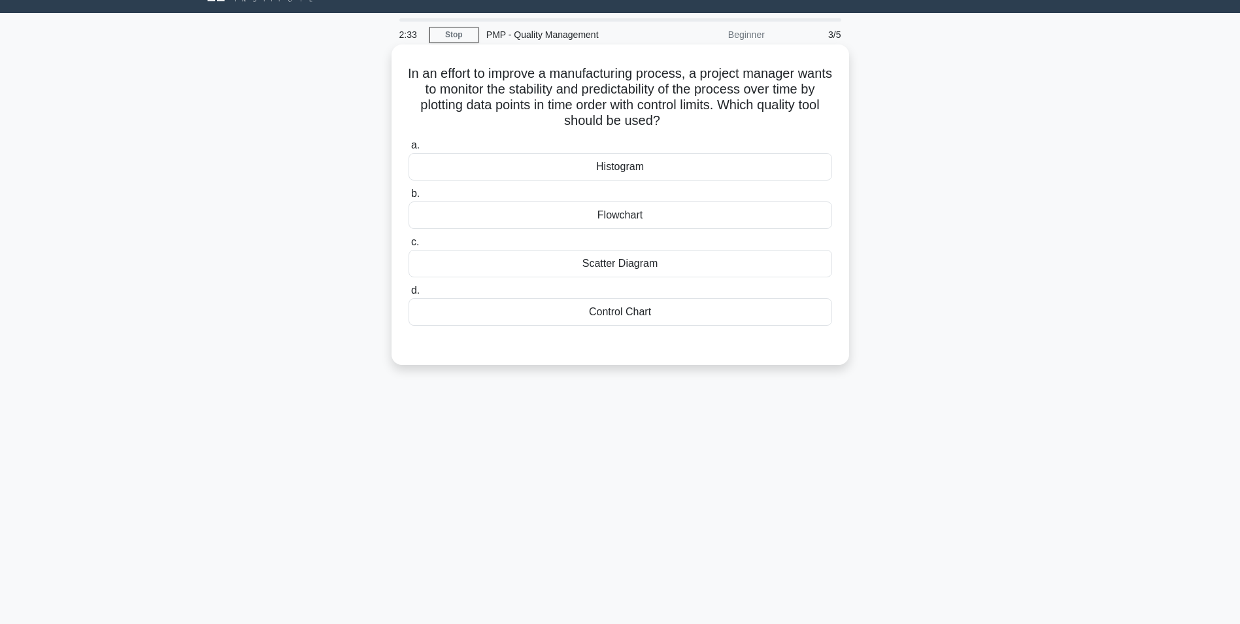
scroll to position [0, 0]
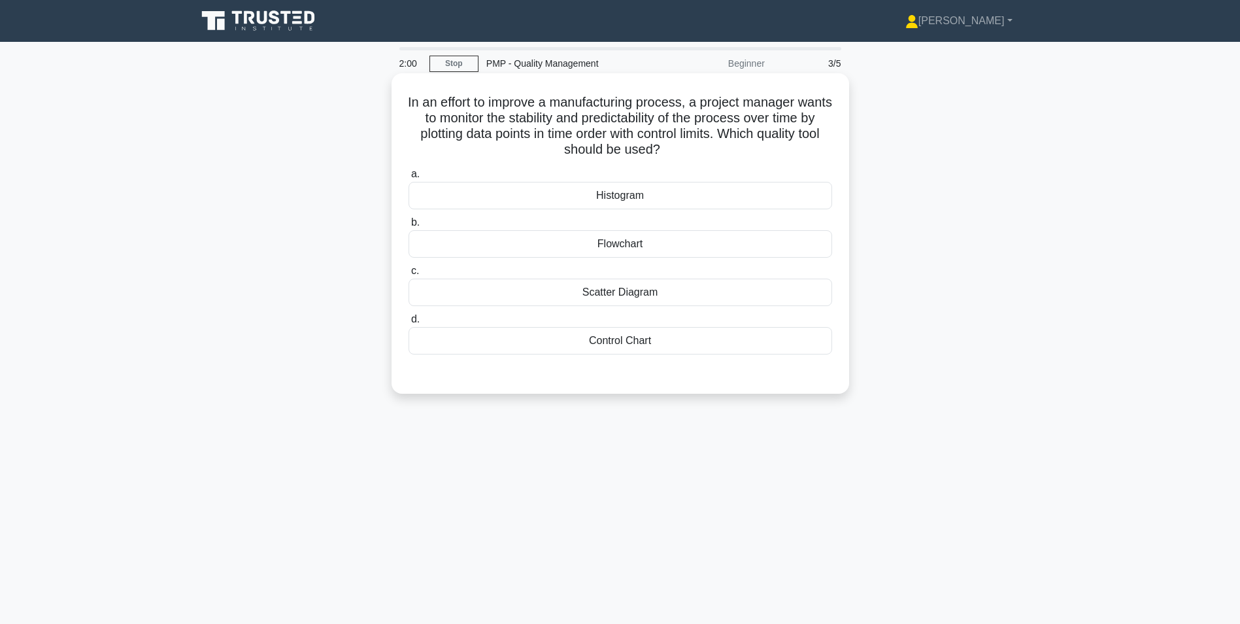
click at [622, 290] on div "Scatter Diagram" at bounding box center [621, 291] width 424 height 27
click at [409, 275] on input "c. Scatter Diagram" at bounding box center [409, 271] width 0 height 8
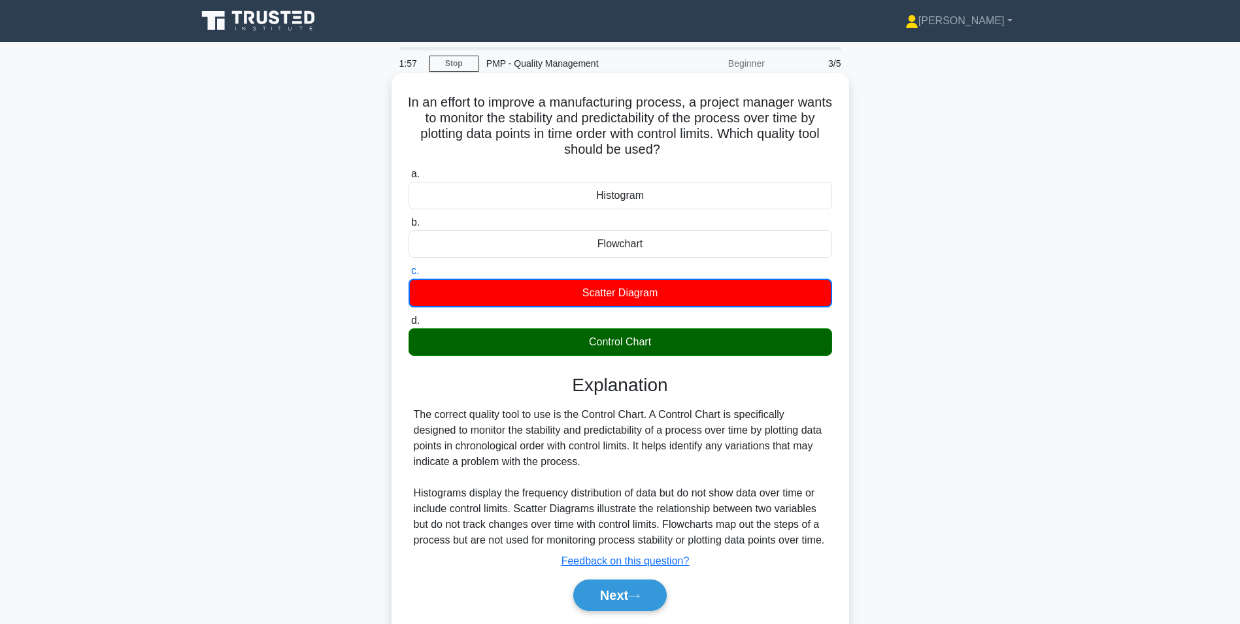
scroll to position [82, 0]
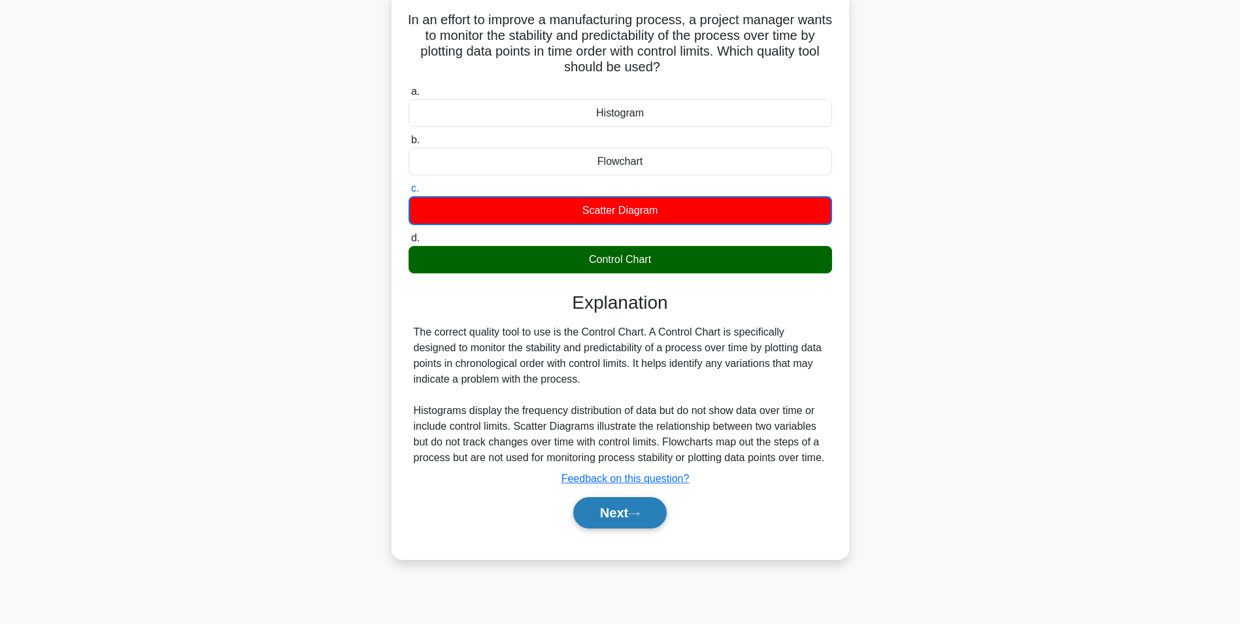
click at [608, 528] on button "Next" at bounding box center [619, 512] width 93 height 31
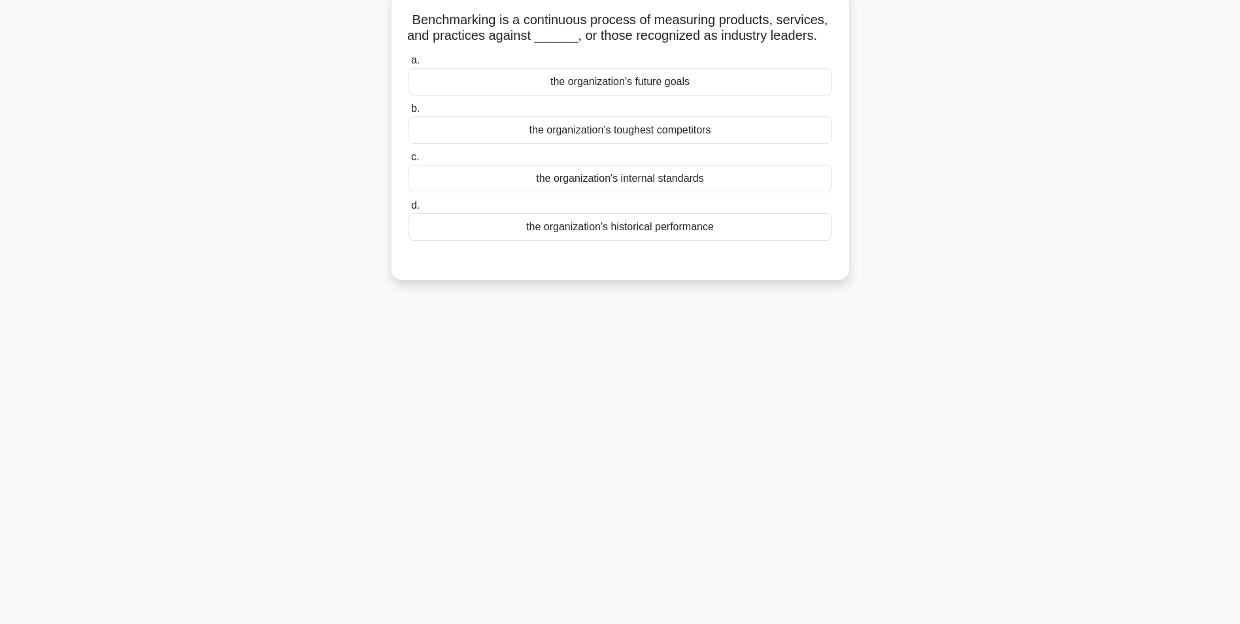
scroll to position [0, 0]
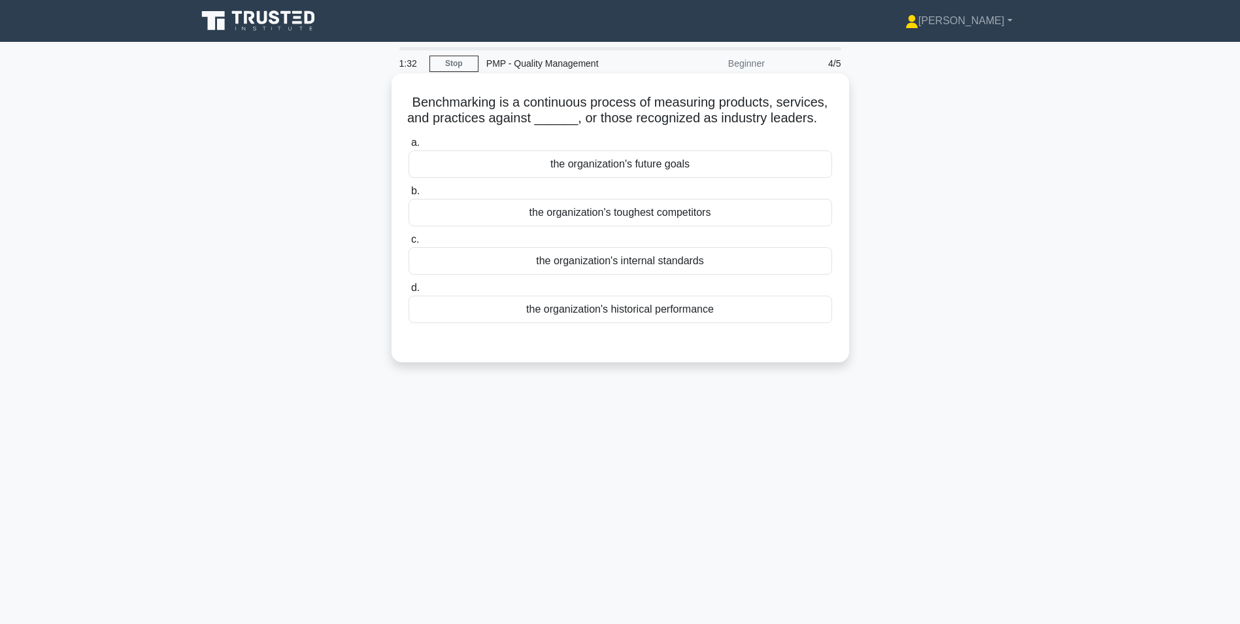
click at [604, 260] on div "the organization's internal standards" at bounding box center [621, 260] width 424 height 27
click at [409, 244] on input "c. the organization's internal standards" at bounding box center [409, 239] width 0 height 8
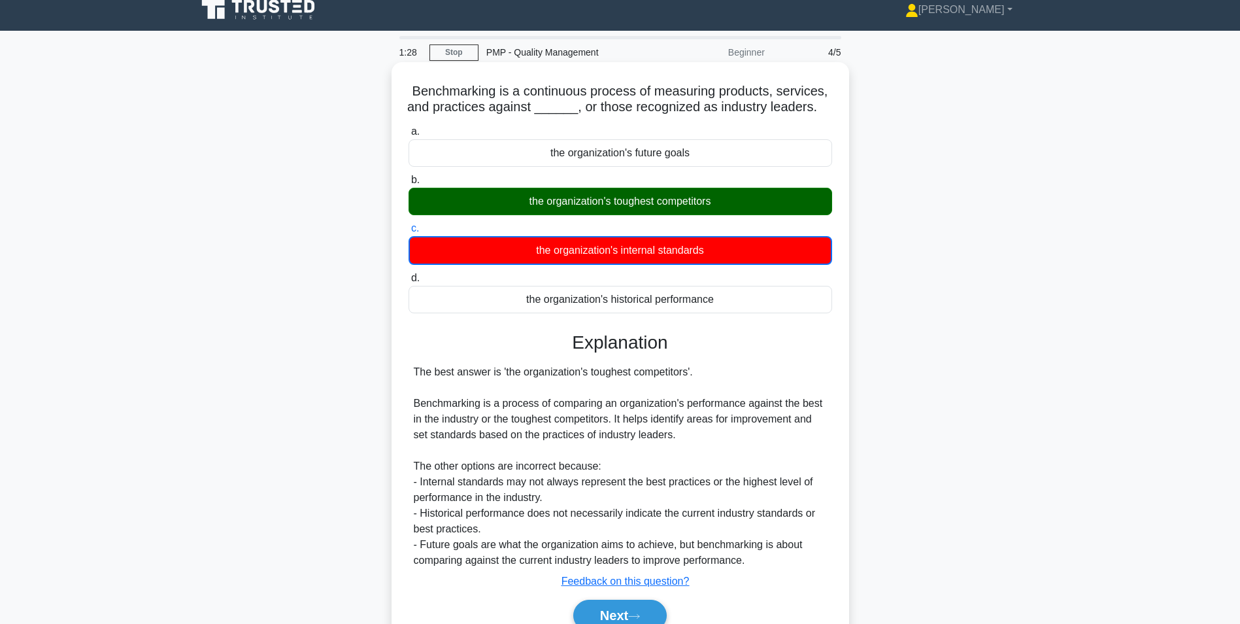
scroll to position [82, 0]
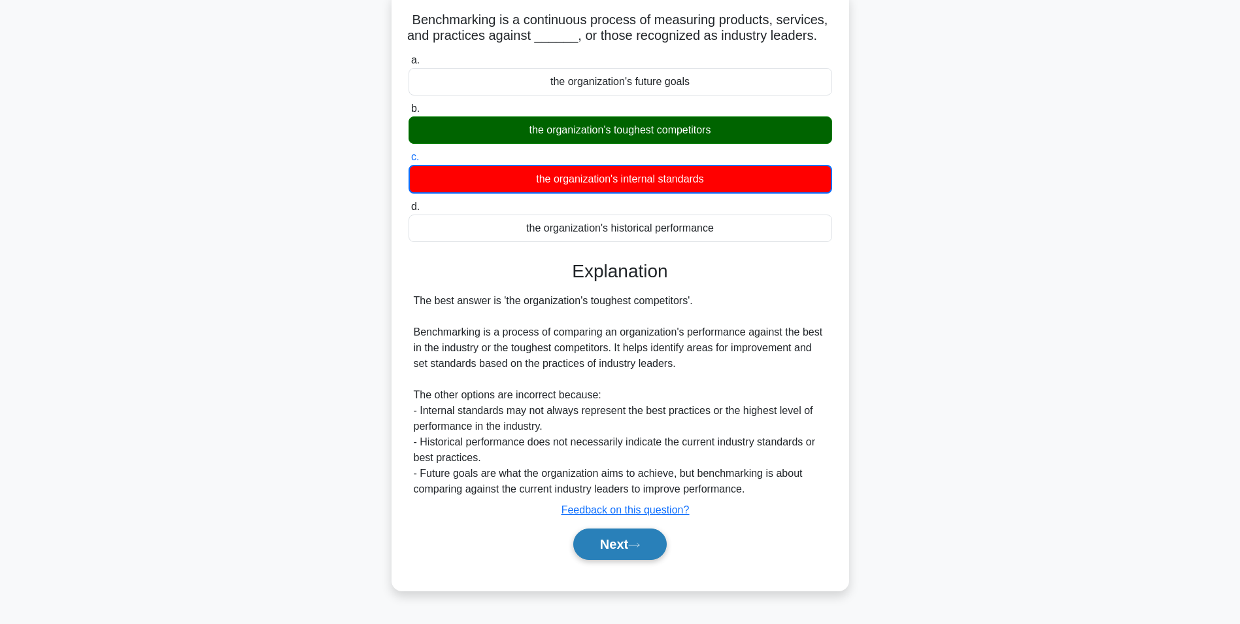
click at [604, 542] on button "Next" at bounding box center [619, 543] width 93 height 31
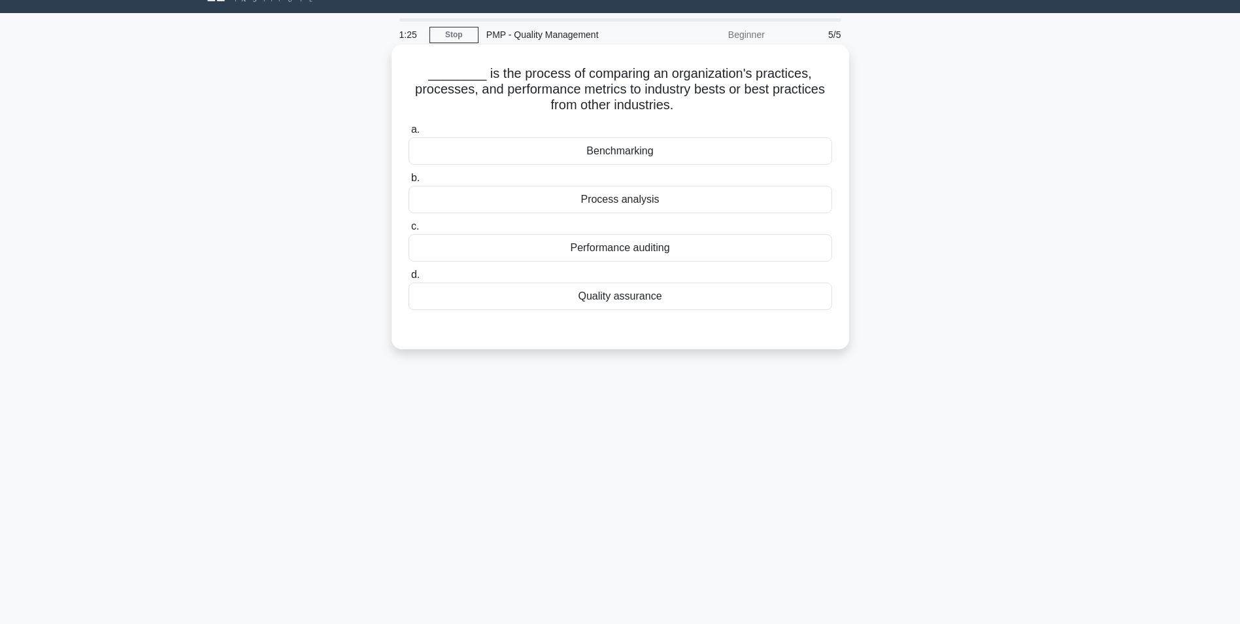
scroll to position [0, 0]
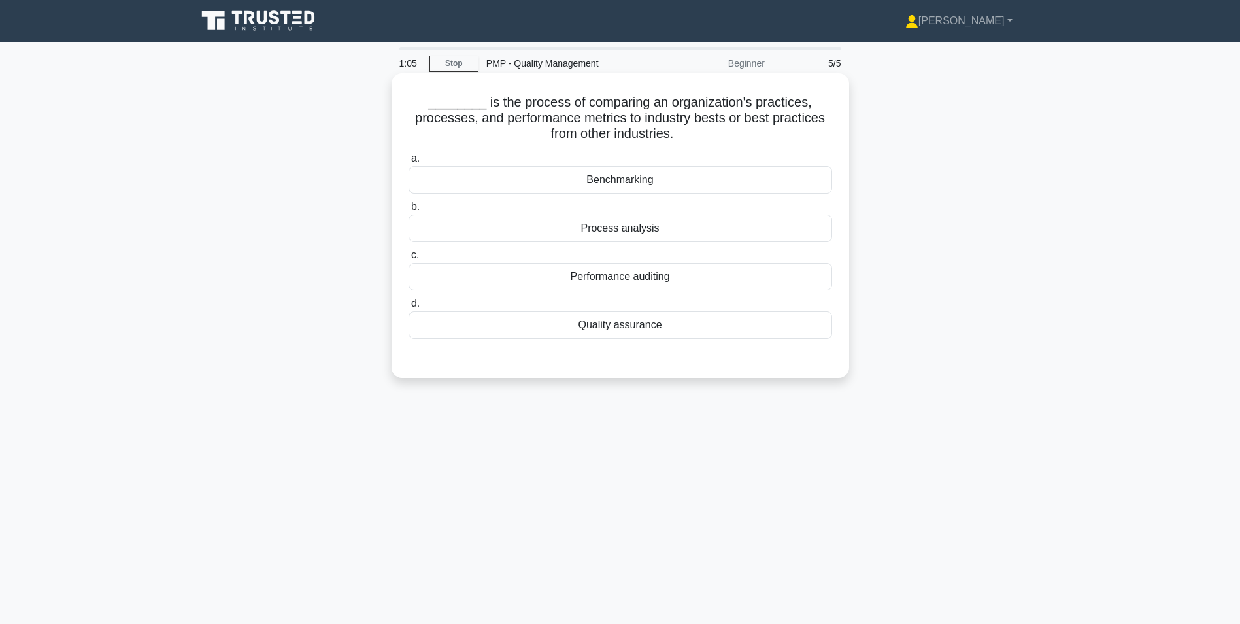
click at [633, 176] on div "Benchmarking" at bounding box center [621, 179] width 424 height 27
click at [409, 163] on input "a. Benchmarking" at bounding box center [409, 158] width 0 height 8
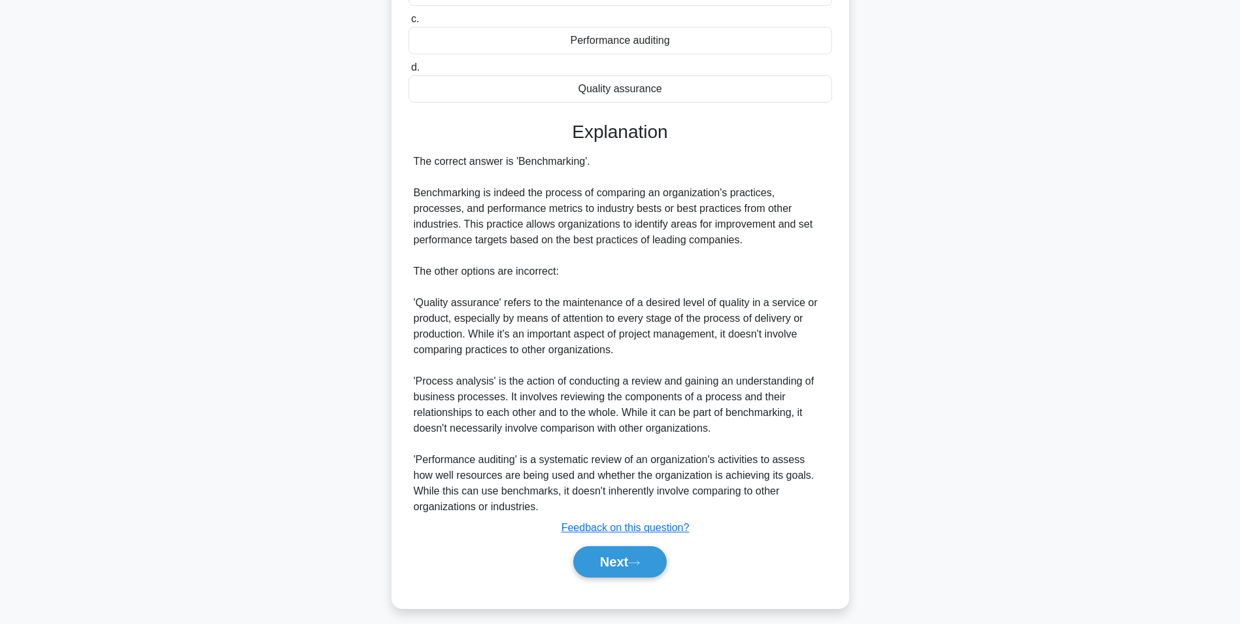
scroll to position [246, 0]
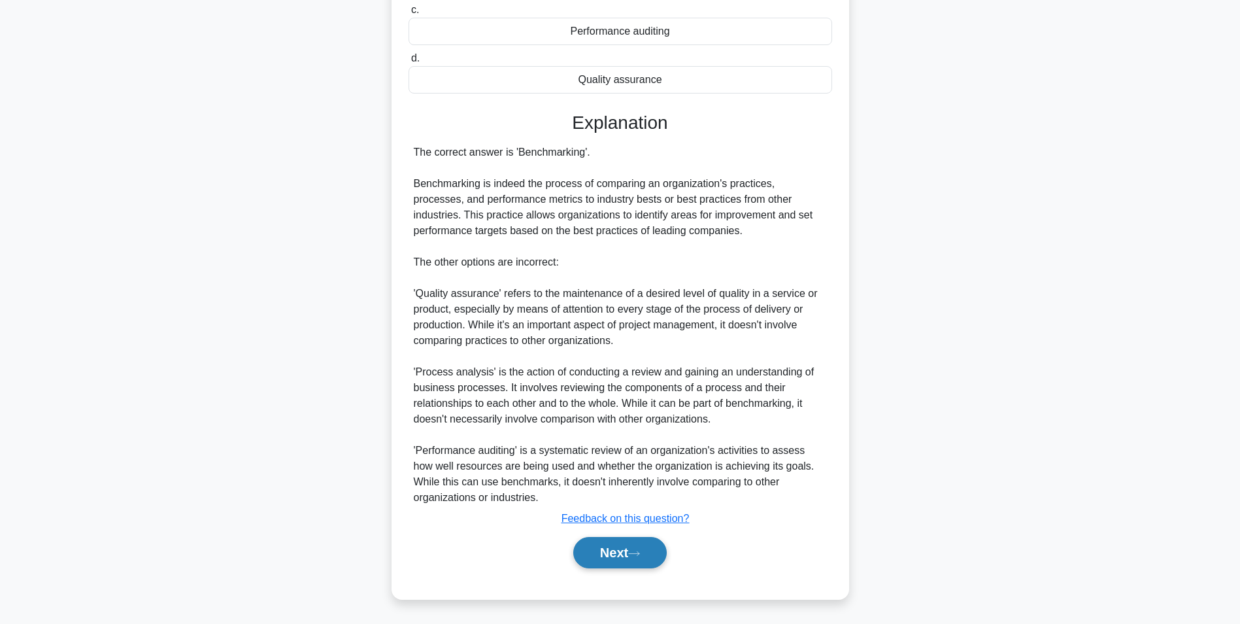
click at [628, 554] on button "Next" at bounding box center [619, 552] width 93 height 31
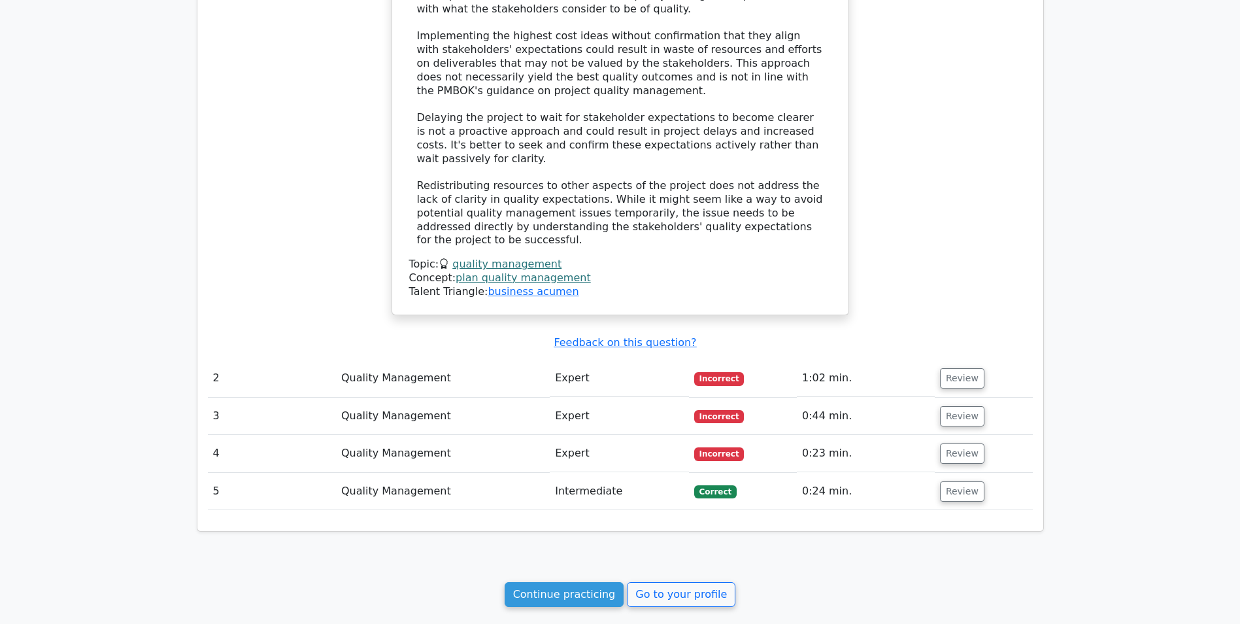
scroll to position [1249, 0]
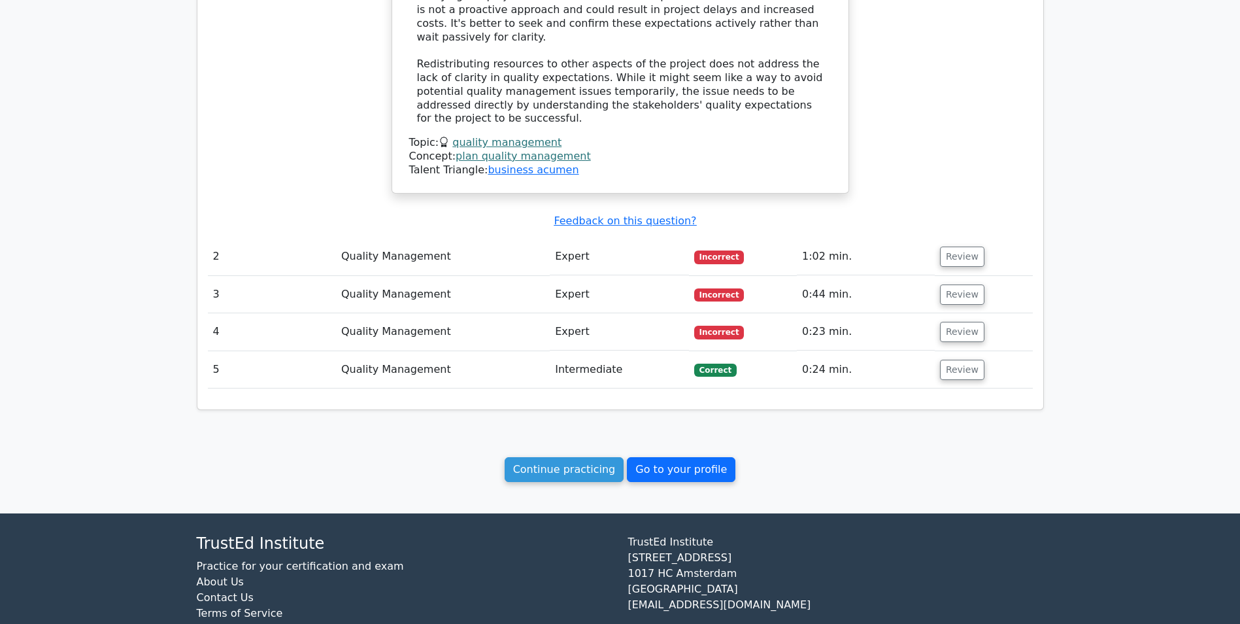
click at [705, 457] on link "Go to your profile" at bounding box center [681, 469] width 109 height 25
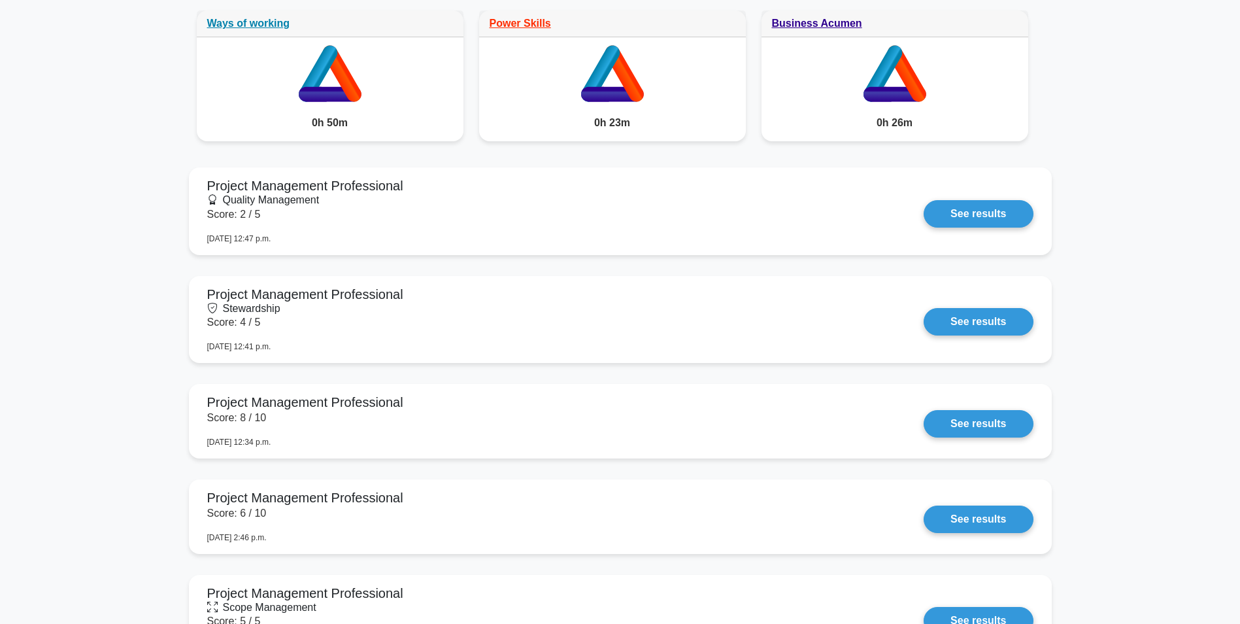
scroll to position [788, 0]
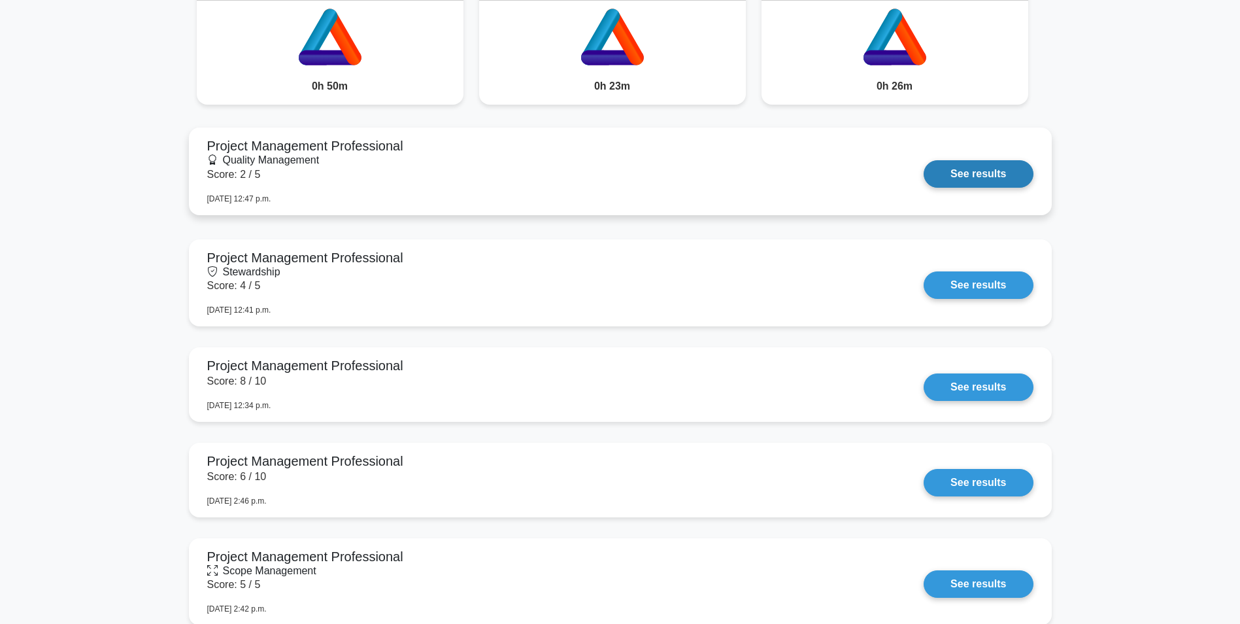
click at [962, 163] on link "See results" at bounding box center [978, 173] width 109 height 27
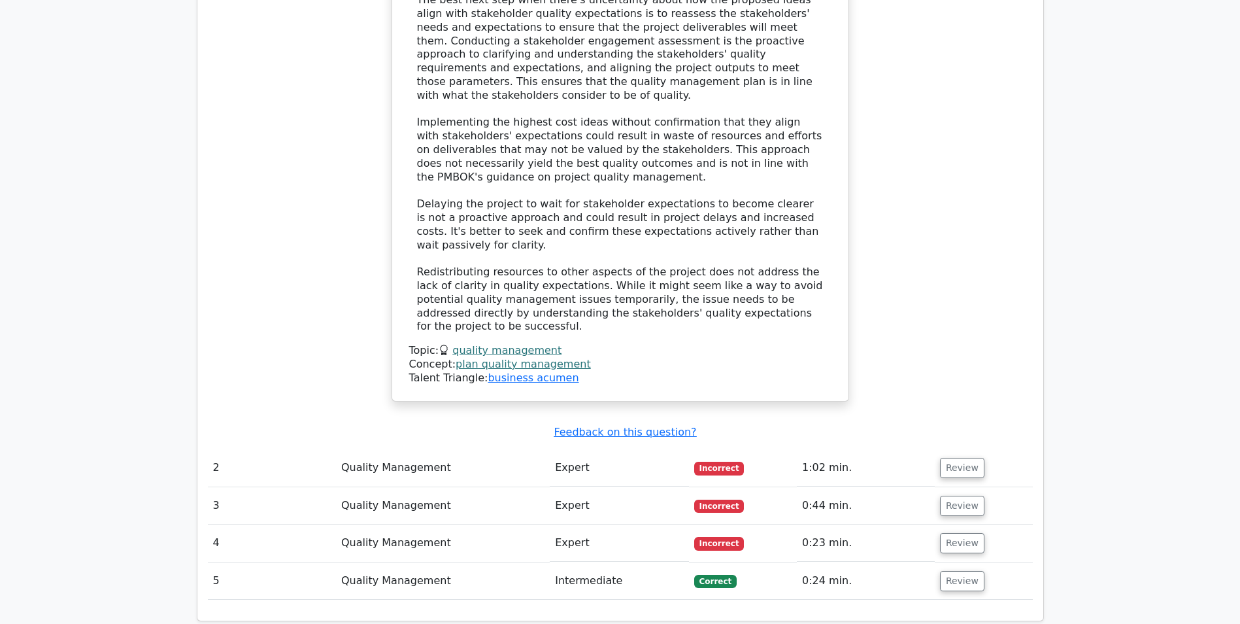
scroll to position [1046, 0]
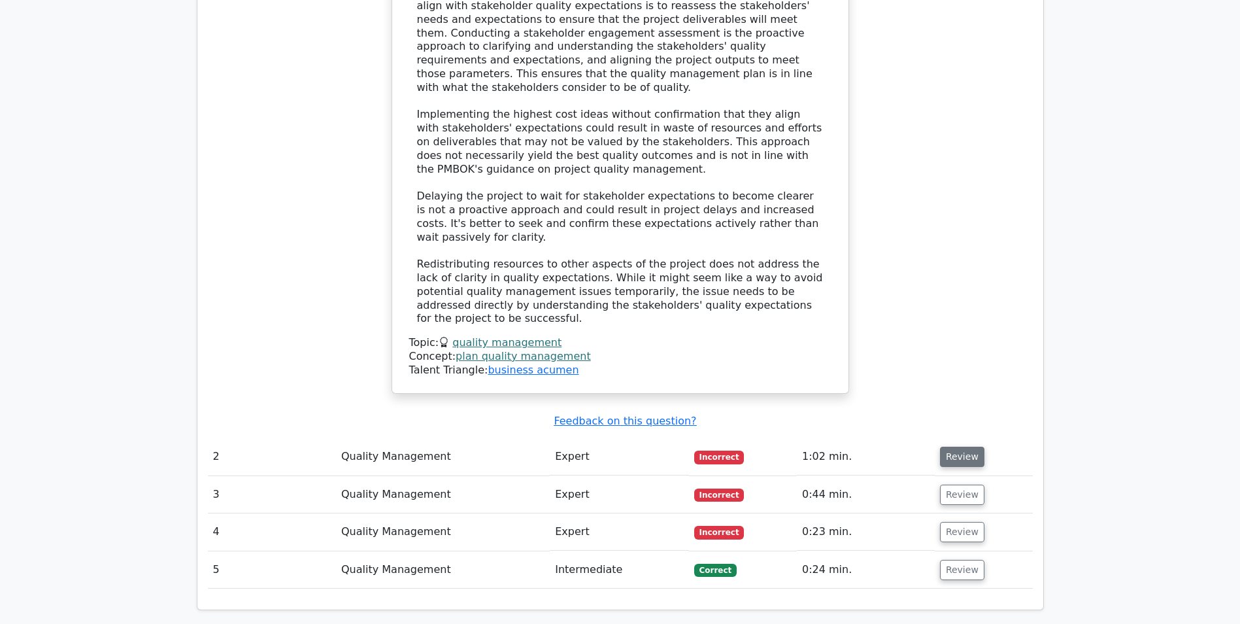
click at [956, 446] on button "Review" at bounding box center [962, 456] width 44 height 20
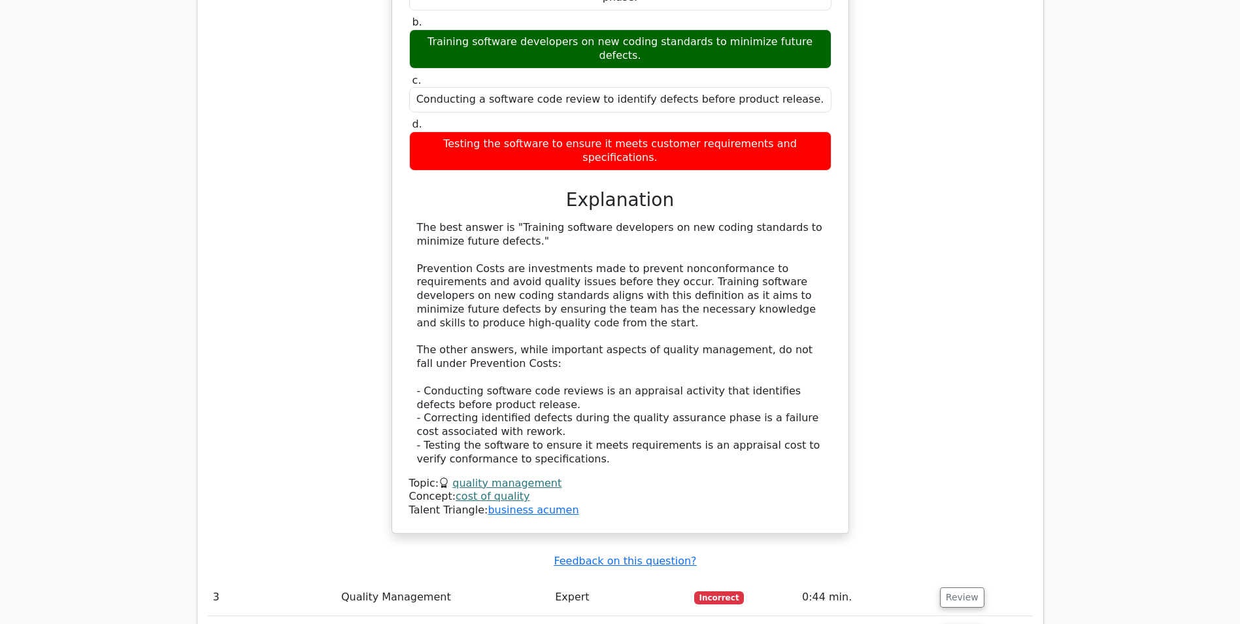
scroll to position [1961, 0]
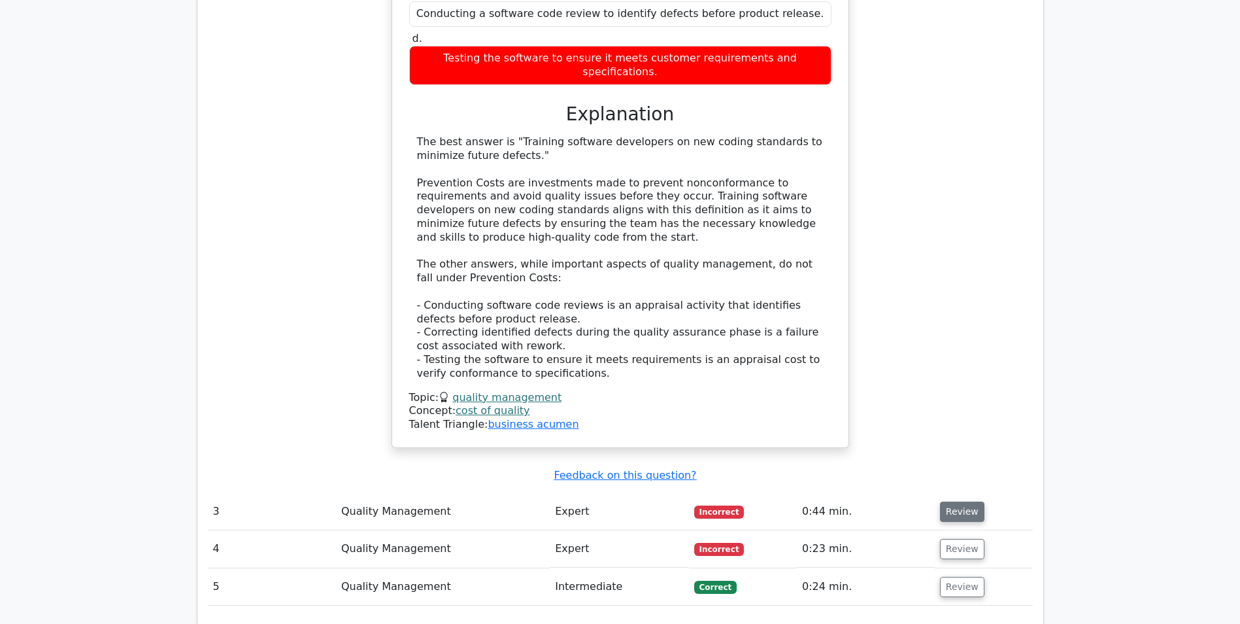
click at [965, 501] on button "Review" at bounding box center [962, 511] width 44 height 20
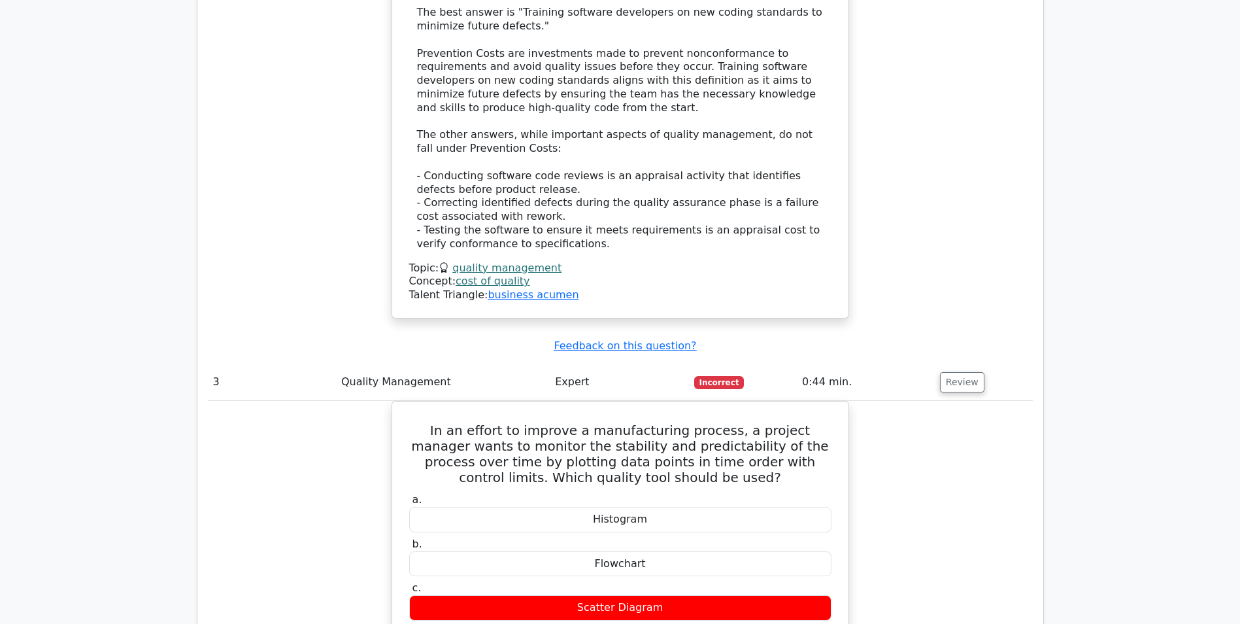
scroll to position [2223, 0]
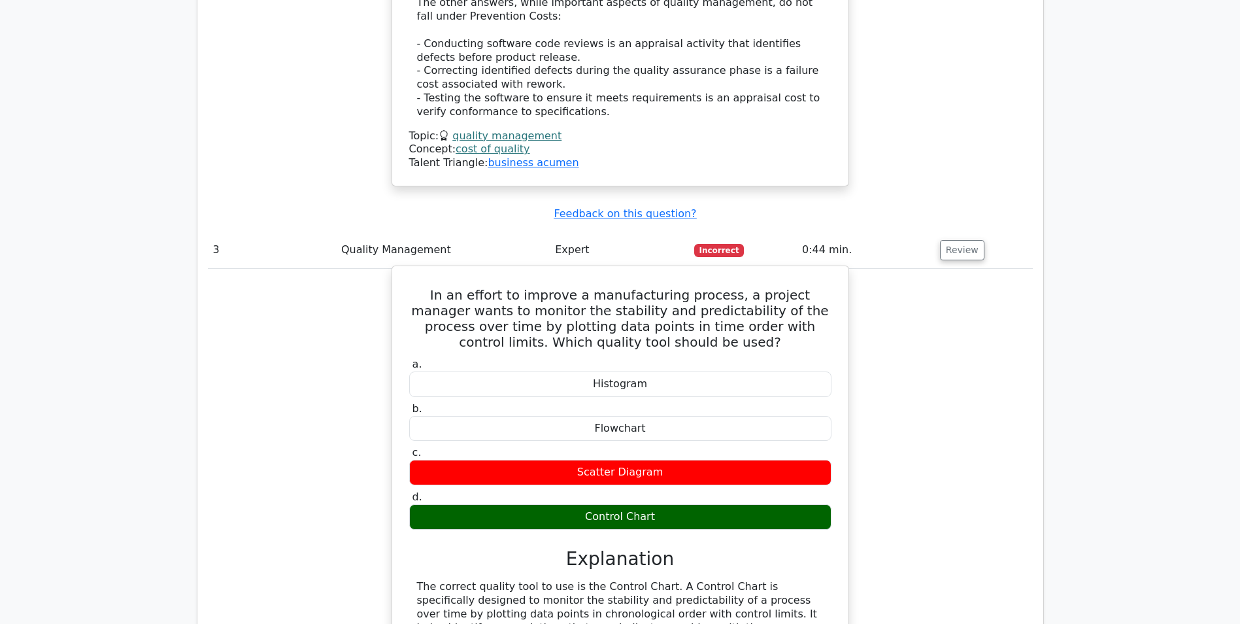
drag, startPoint x: 600, startPoint y: 256, endPoint x: 635, endPoint y: 307, distance: 62.0
click at [635, 355] on div "a. Histogram b. Flowchart c. d." at bounding box center [620, 443] width 438 height 176
copy div "istogram b. [GEOGRAPHIC_DATA]"
click at [655, 416] on div "Flowchart" at bounding box center [620, 428] width 422 height 25
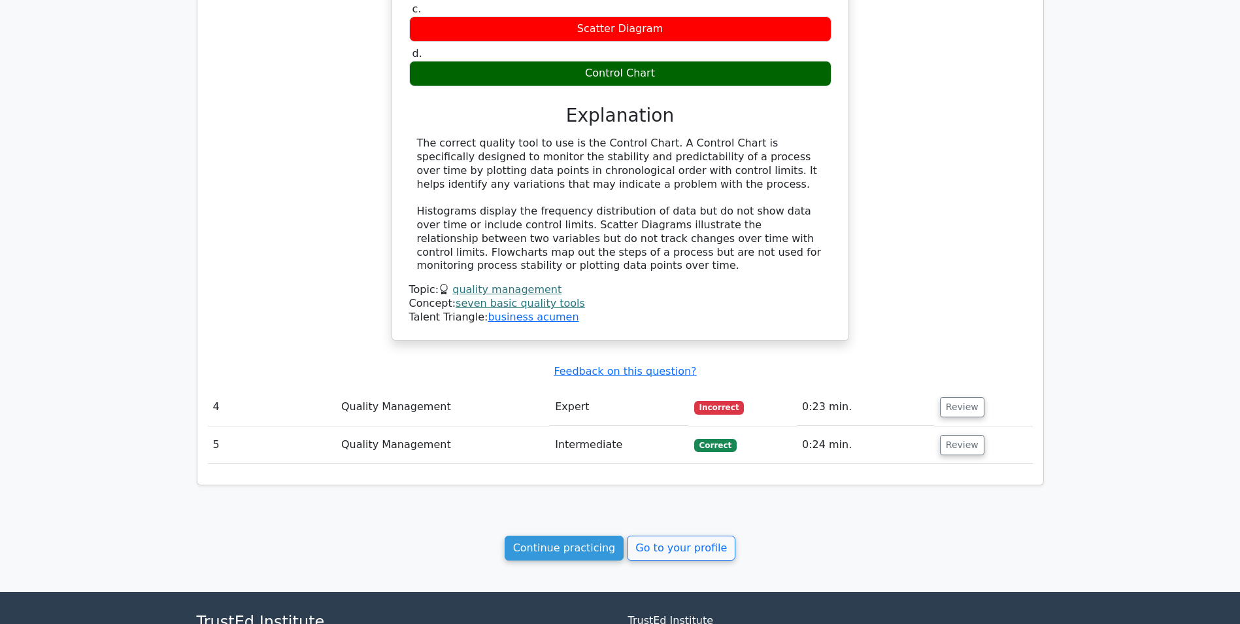
scroll to position [2672, 0]
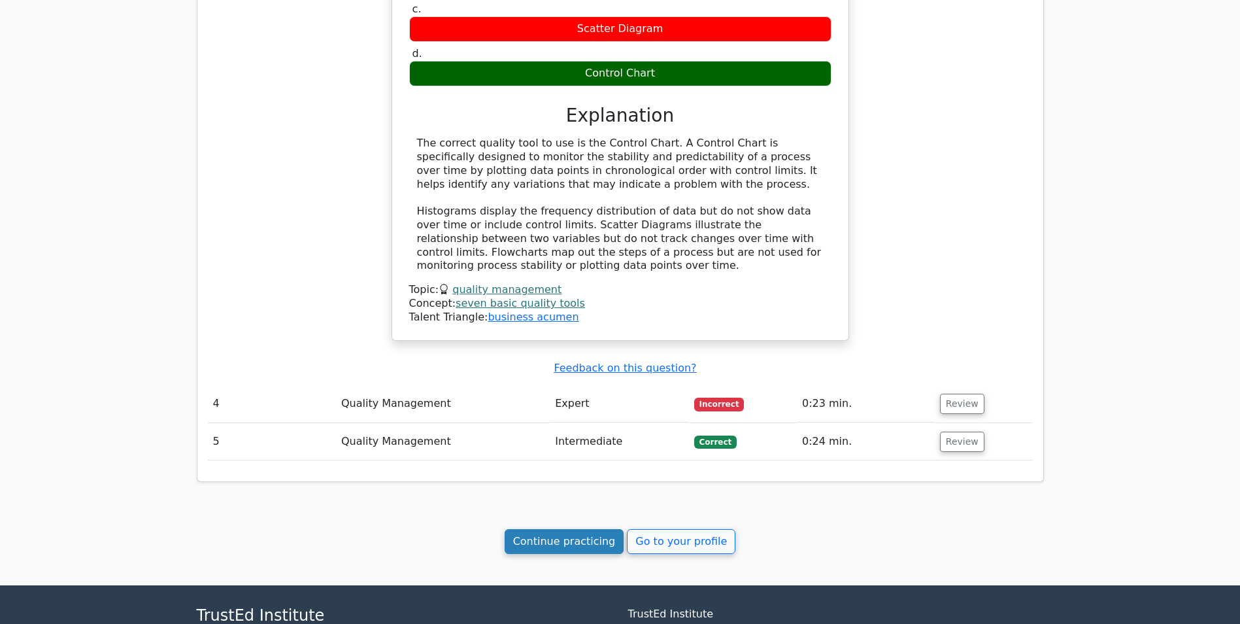
click at [569, 529] on link "Continue practicing" at bounding box center [565, 541] width 120 height 25
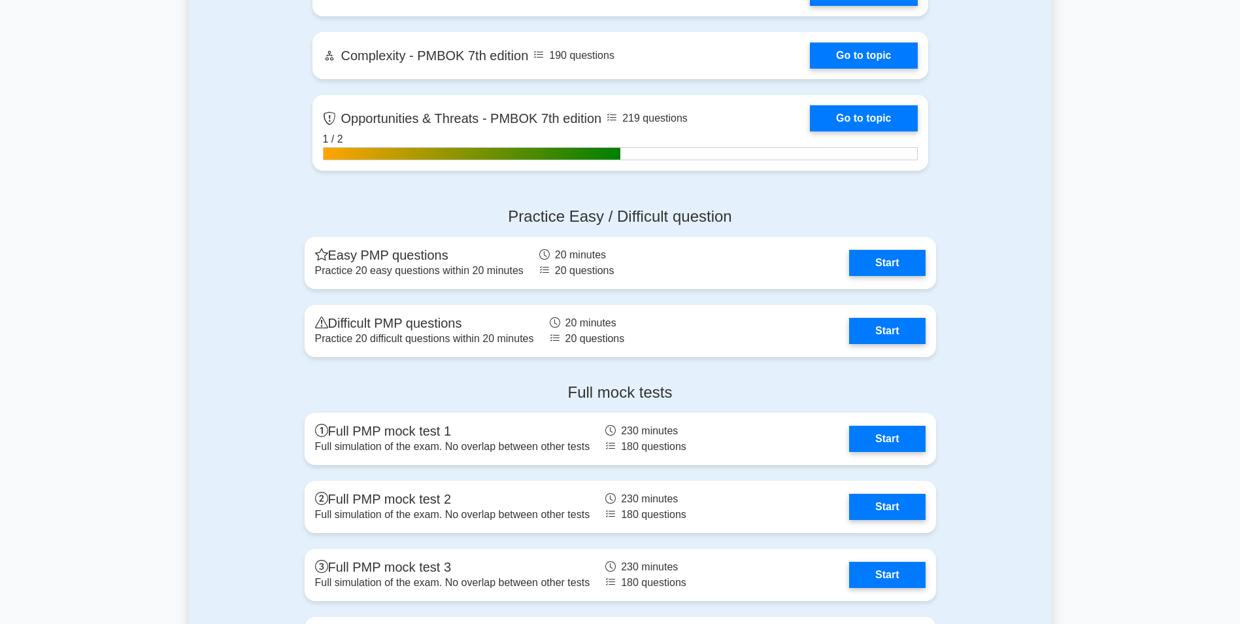
scroll to position [3791, 0]
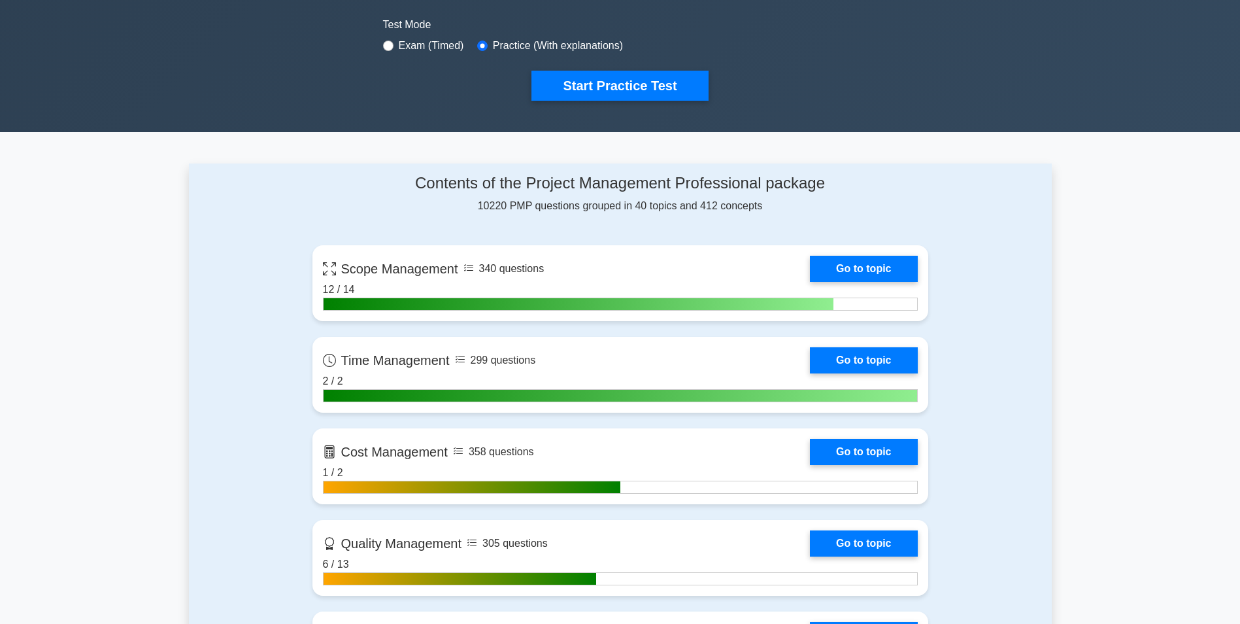
scroll to position [0, 0]
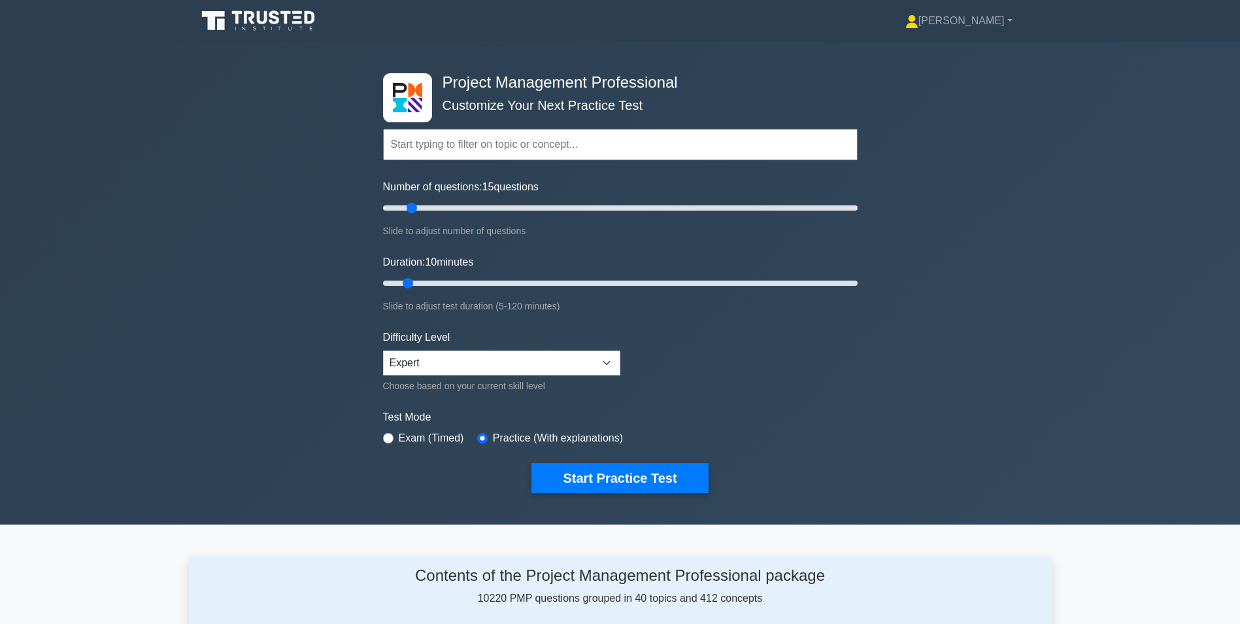
drag, startPoint x: 401, startPoint y: 207, endPoint x: 409, endPoint y: 207, distance: 7.8
click at [409, 207] on input "Number of questions: 15 questions" at bounding box center [620, 208] width 475 height 16
drag, startPoint x: 409, startPoint y: 207, endPoint x: 400, endPoint y: 207, distance: 8.5
type input "10"
click at [400, 207] on input "Number of questions: 10 questions" at bounding box center [620, 208] width 475 height 16
